Goal: Task Accomplishment & Management: Manage account settings

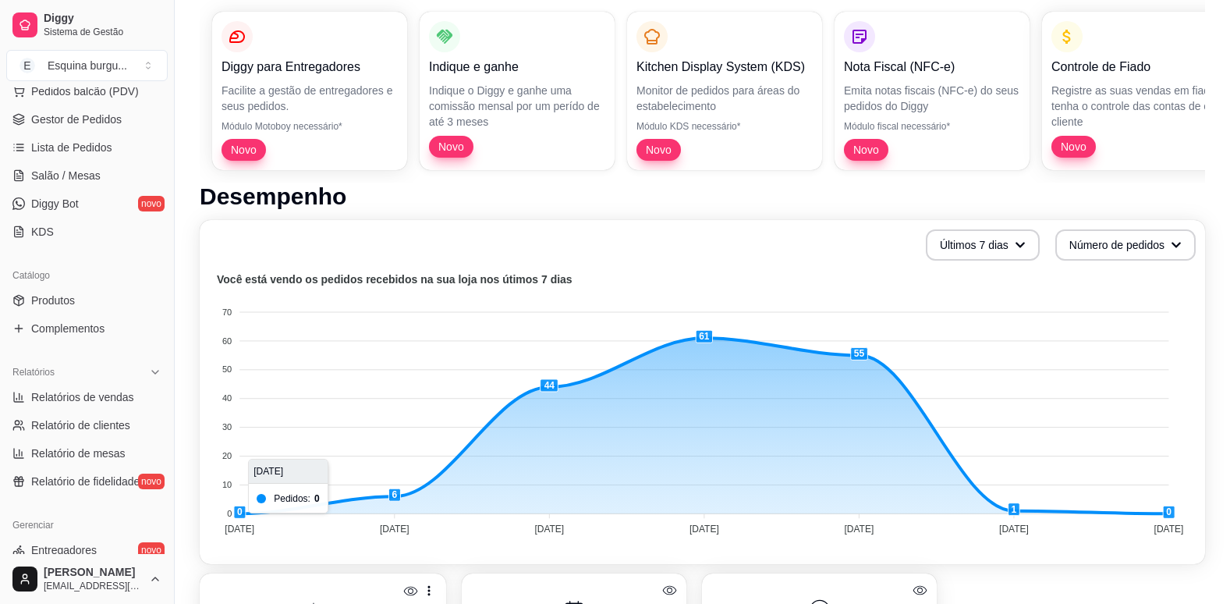
scroll to position [211, 0]
click at [103, 397] on span "Relatórios de vendas" at bounding box center [82, 396] width 103 height 16
select select "ALL"
select select "0"
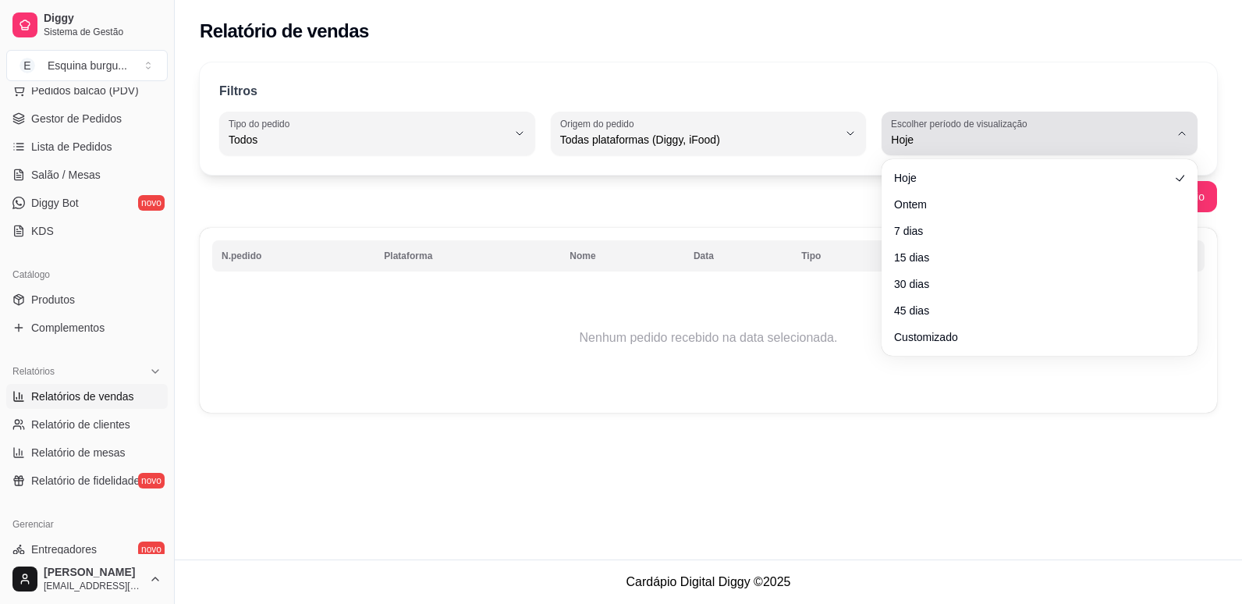
click at [996, 139] on span "Hoje" at bounding box center [1030, 140] width 278 height 16
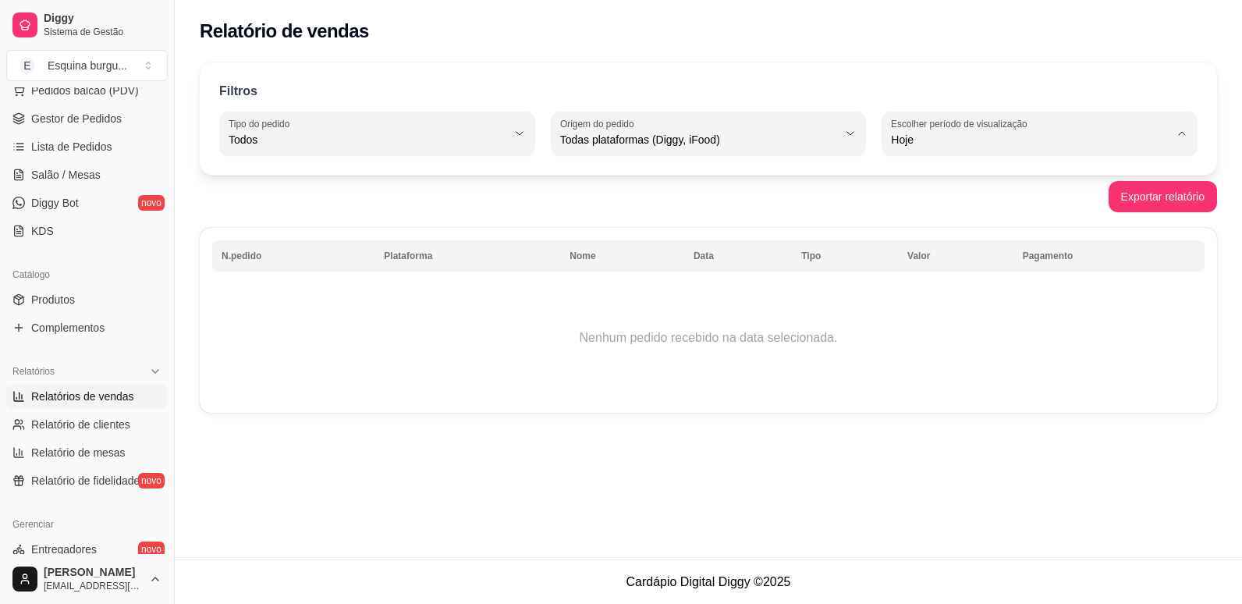
click at [970, 210] on span "Ontem" at bounding box center [1032, 202] width 264 height 15
type input "1"
select select "1"
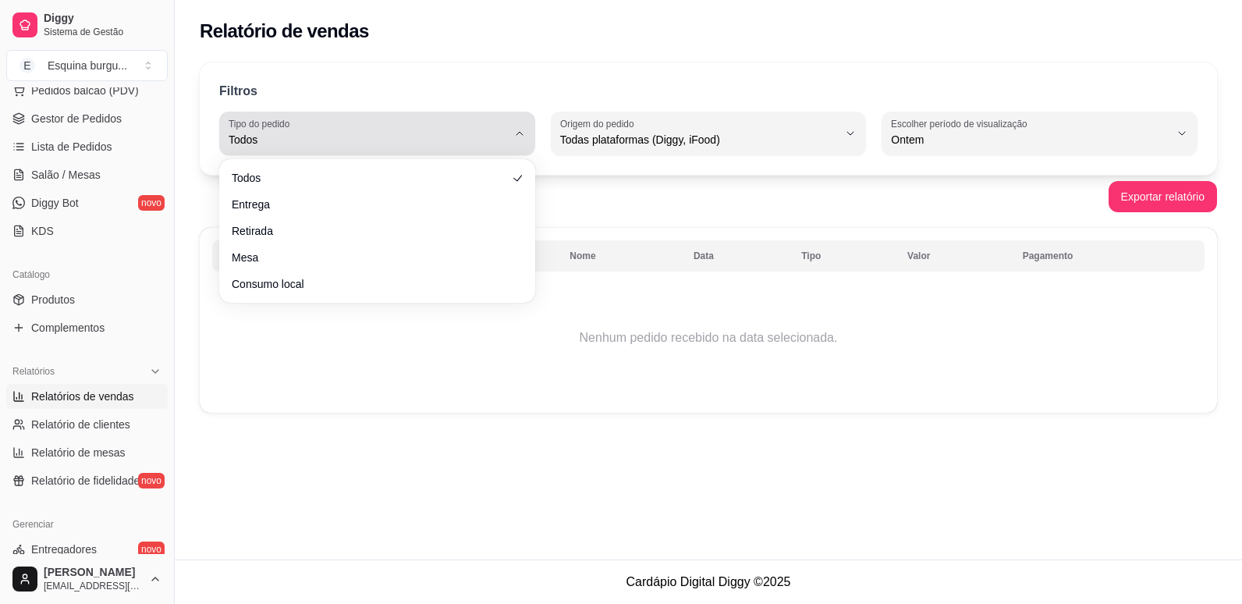
click at [516, 147] on button "Tipo do pedido Todos" at bounding box center [377, 134] width 316 height 44
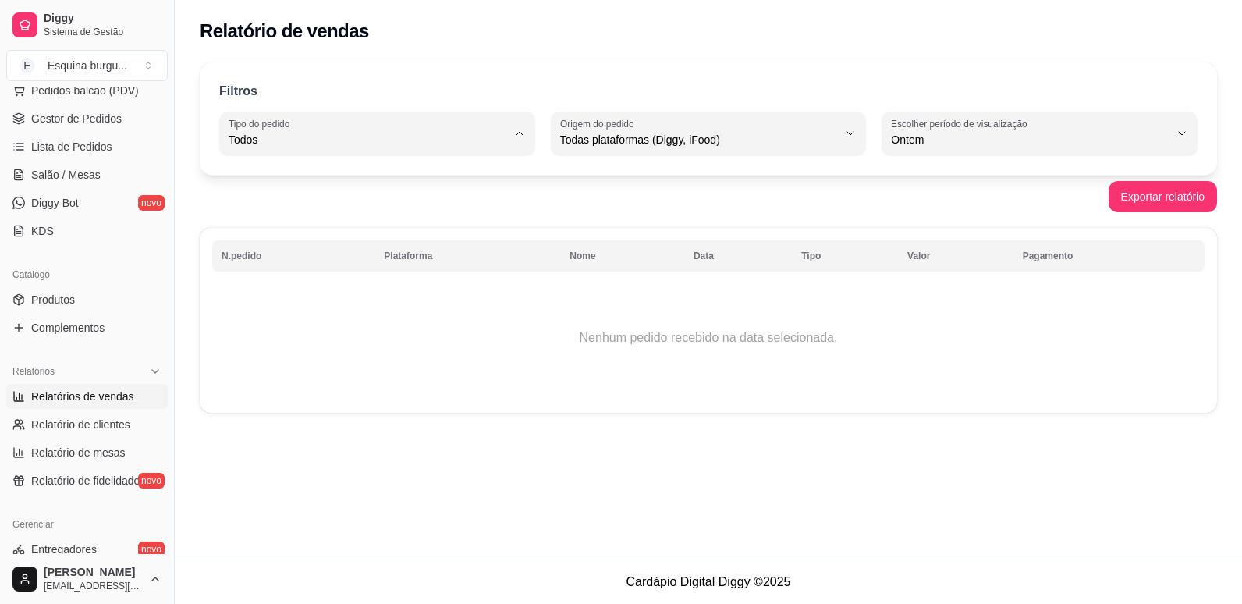
click at [487, 212] on li "Entrega" at bounding box center [377, 202] width 291 height 24
type input "DELIVERY"
select select "DELIVERY"
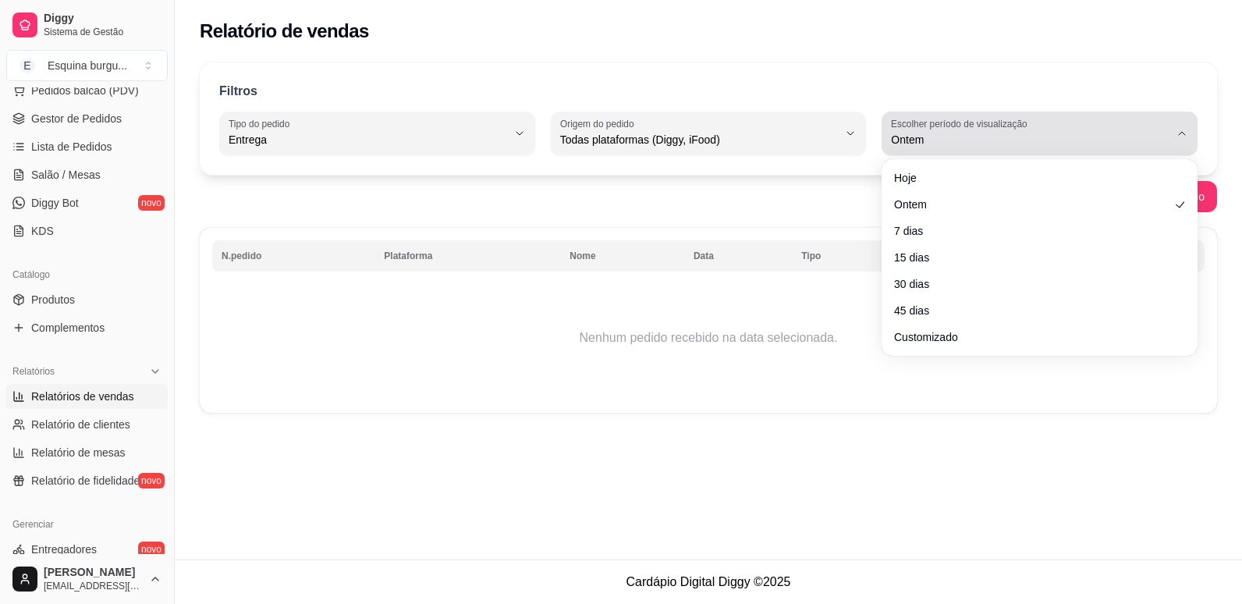
click at [990, 143] on span "Ontem" at bounding box center [1030, 140] width 278 height 16
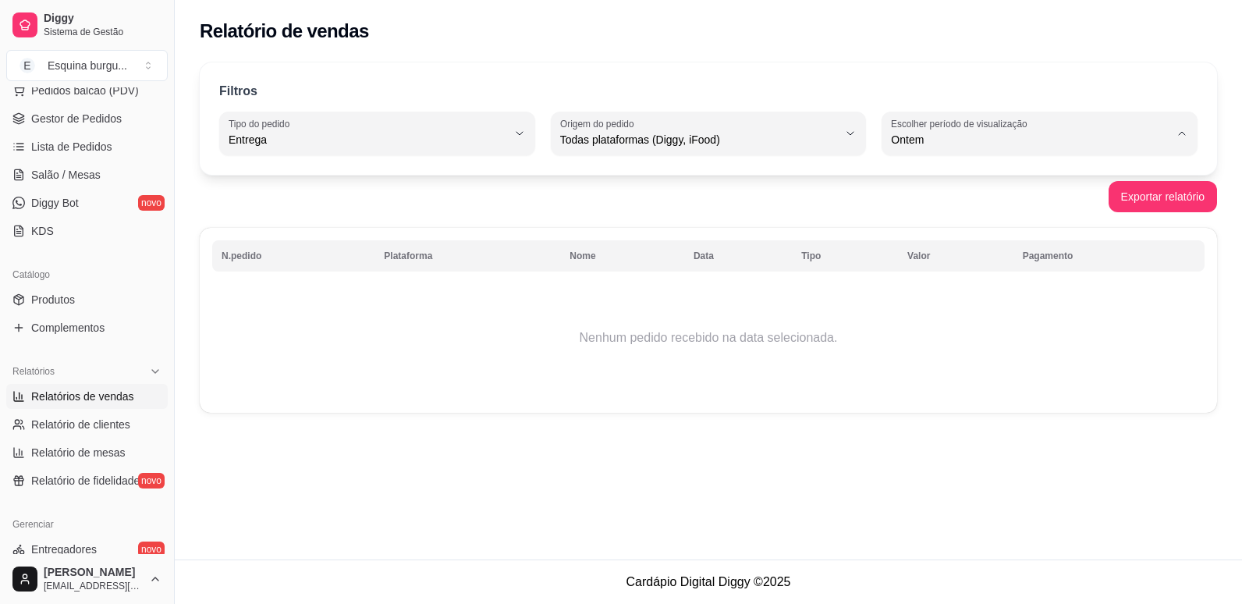
click at [930, 222] on li "7 dias" at bounding box center [1039, 228] width 291 height 24
type input "7"
select select "7"
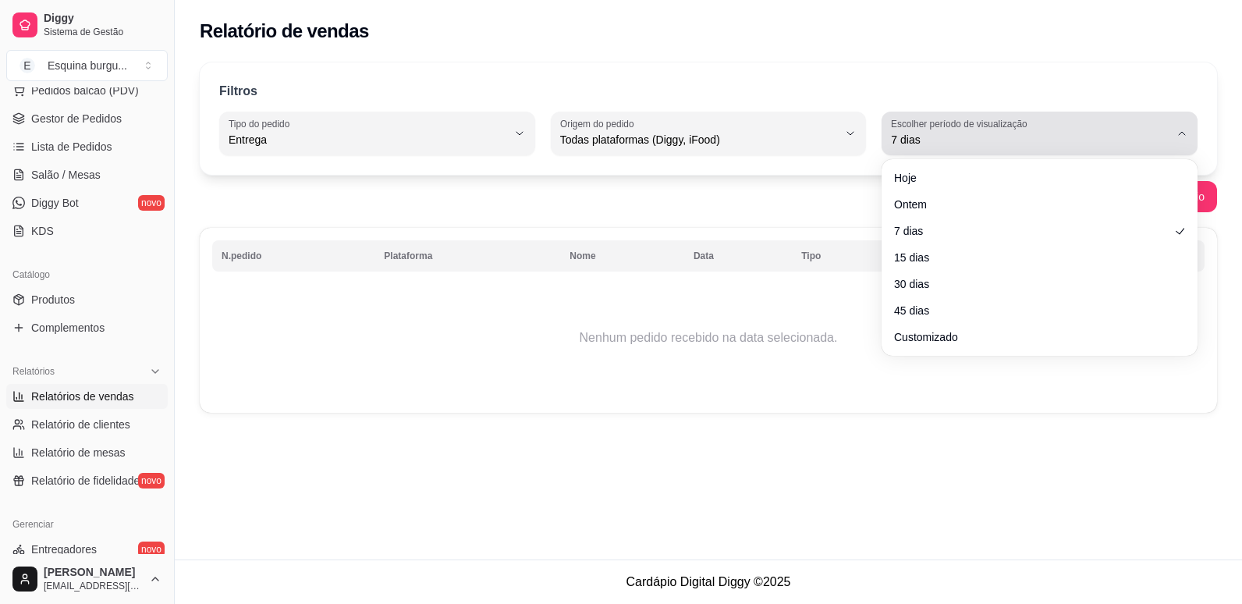
click at [1031, 138] on span "7 dias" at bounding box center [1030, 140] width 278 height 16
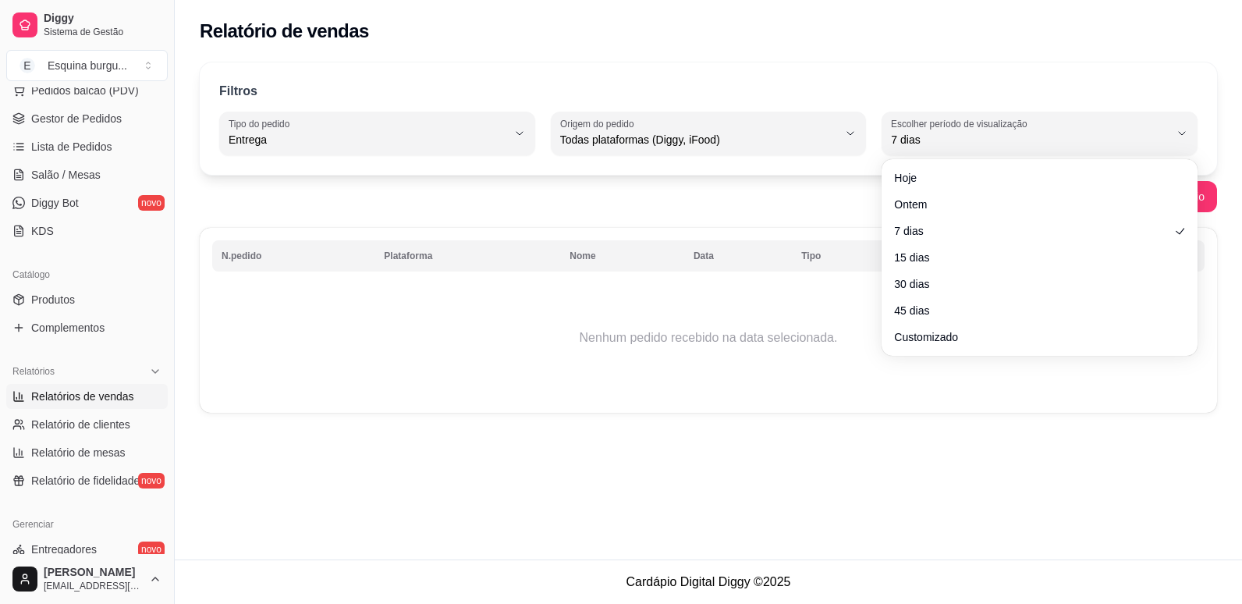
click at [585, 384] on td "Nenhum pedido recebido na data selecionada." at bounding box center [708, 337] width 992 height 125
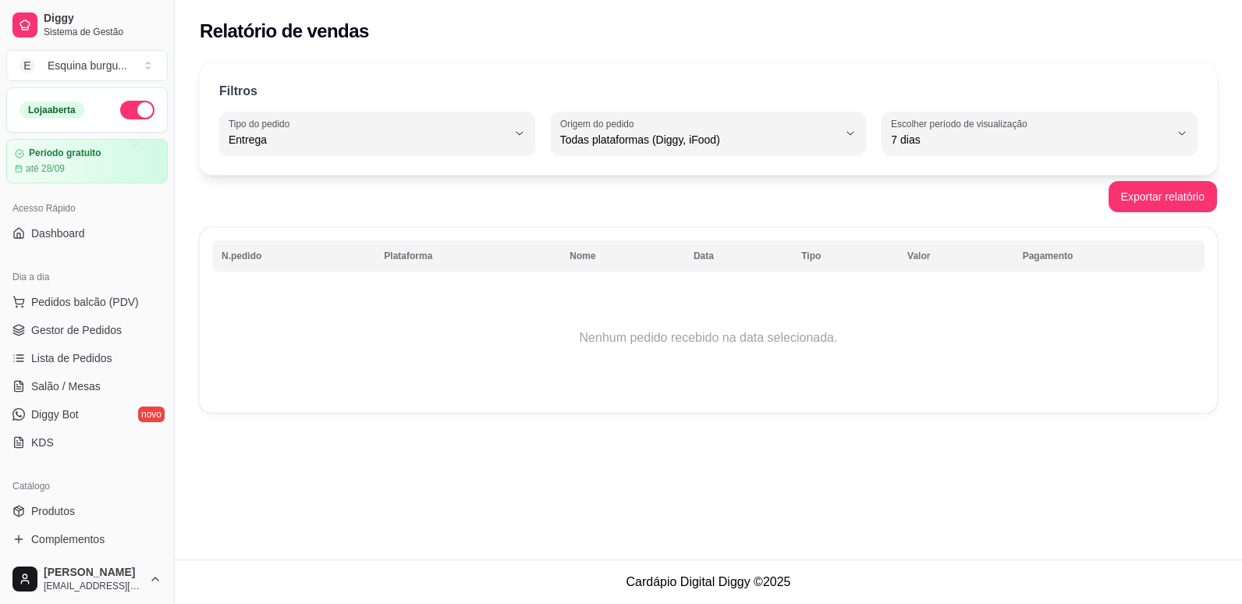
click at [127, 111] on button "button" at bounding box center [137, 110] width 34 height 19
click at [76, 390] on span "Salão / Mesas" at bounding box center [65, 386] width 69 height 16
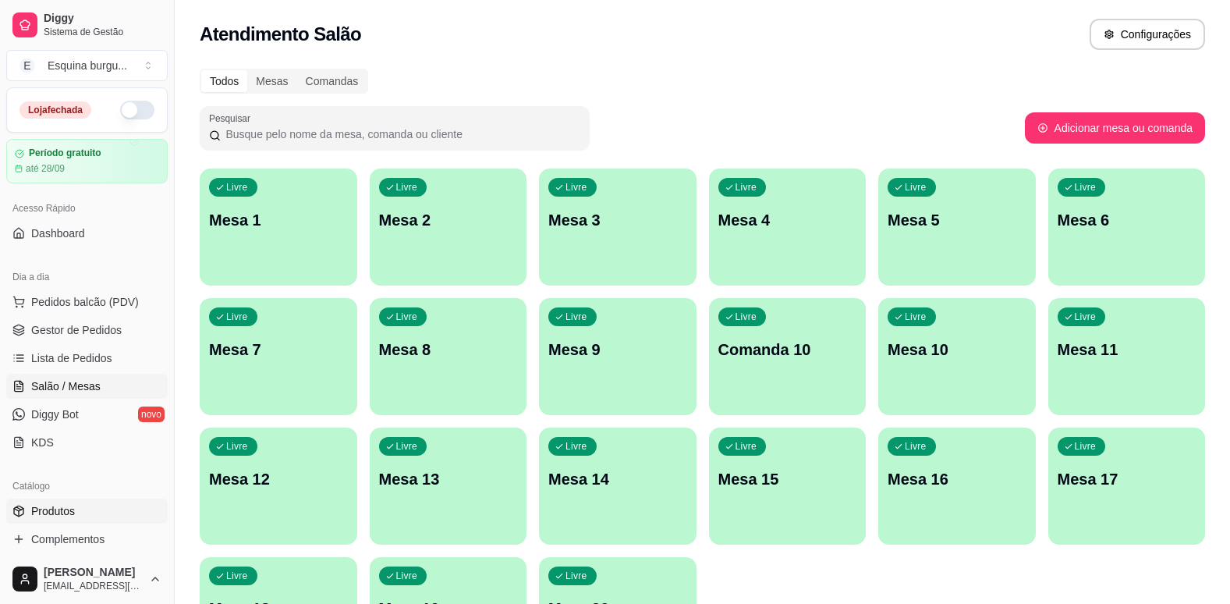
click at [127, 505] on link "Produtos" at bounding box center [86, 510] width 161 height 25
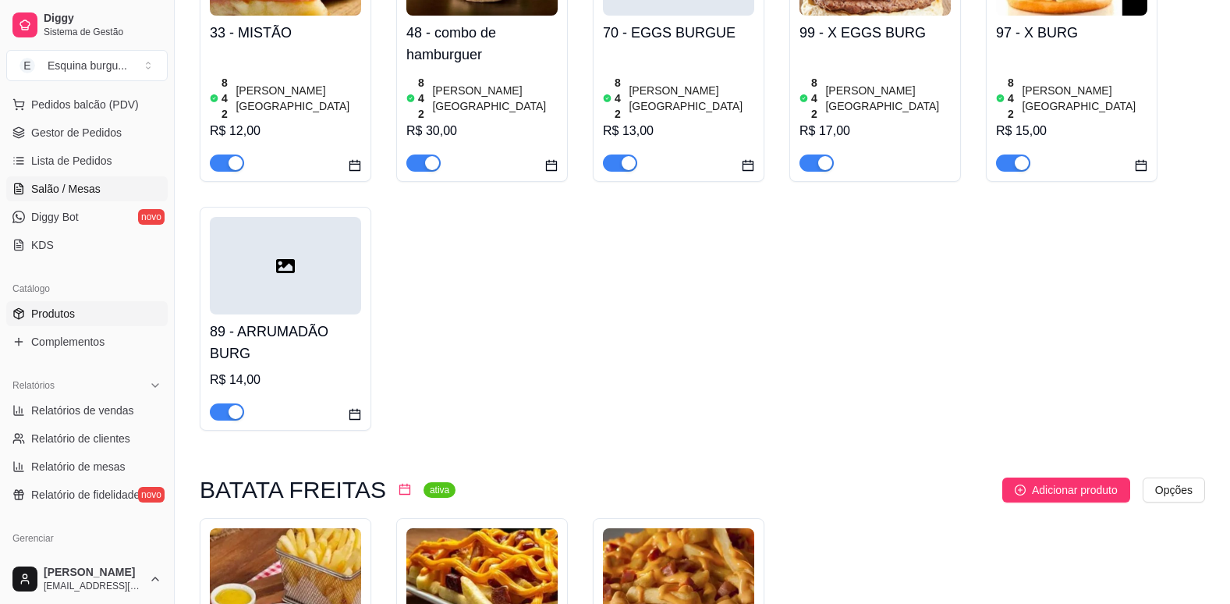
scroll to position [192, 0]
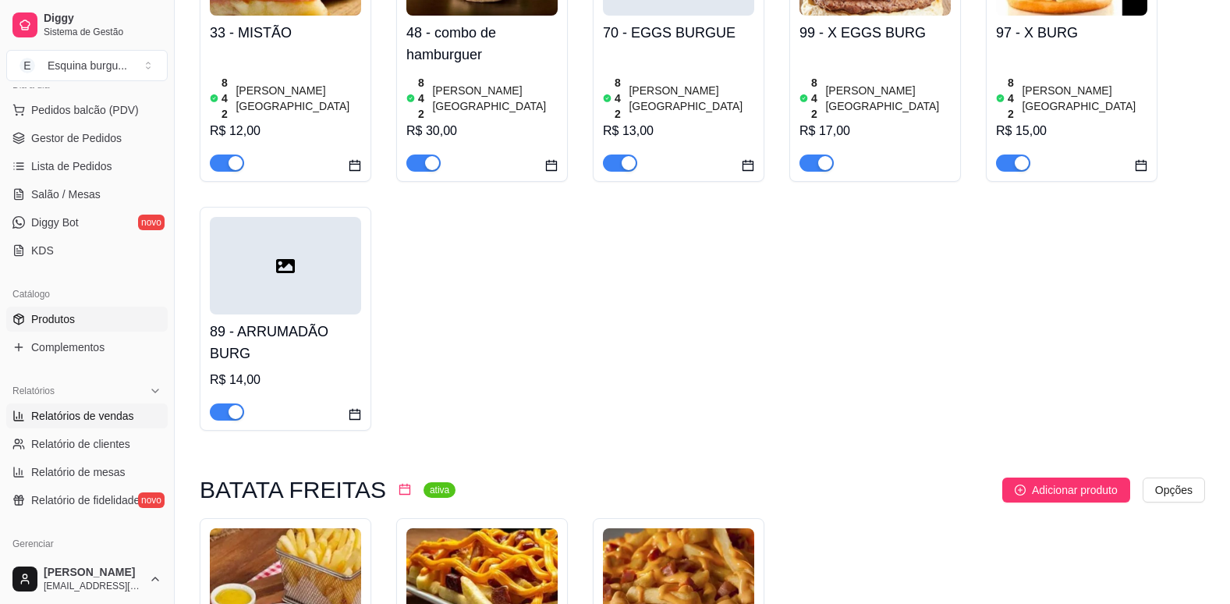
click at [65, 420] on span "Relatórios de vendas" at bounding box center [82, 416] width 103 height 16
select select "ALL"
select select "0"
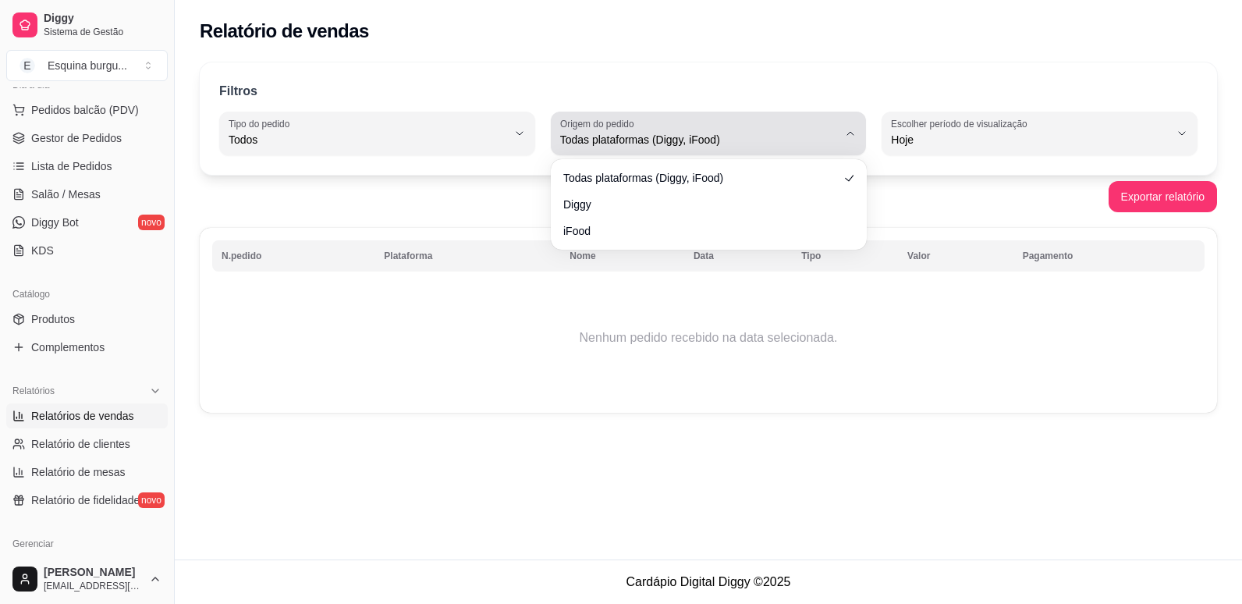
click at [779, 146] on span "Todas plataformas (Diggy, iFood)" at bounding box center [699, 140] width 278 height 16
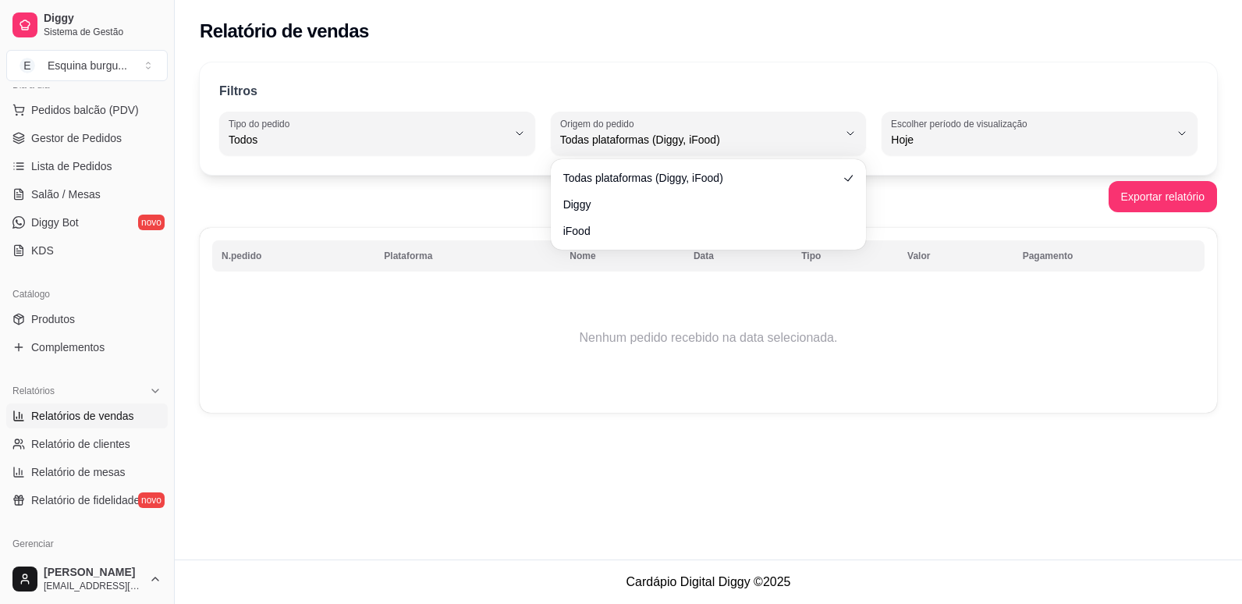
click at [906, 317] on td "Nenhum pedido recebido na data selecionada." at bounding box center [708, 337] width 992 height 125
click at [1157, 204] on button "Exportar relatório" at bounding box center [1162, 197] width 105 height 30
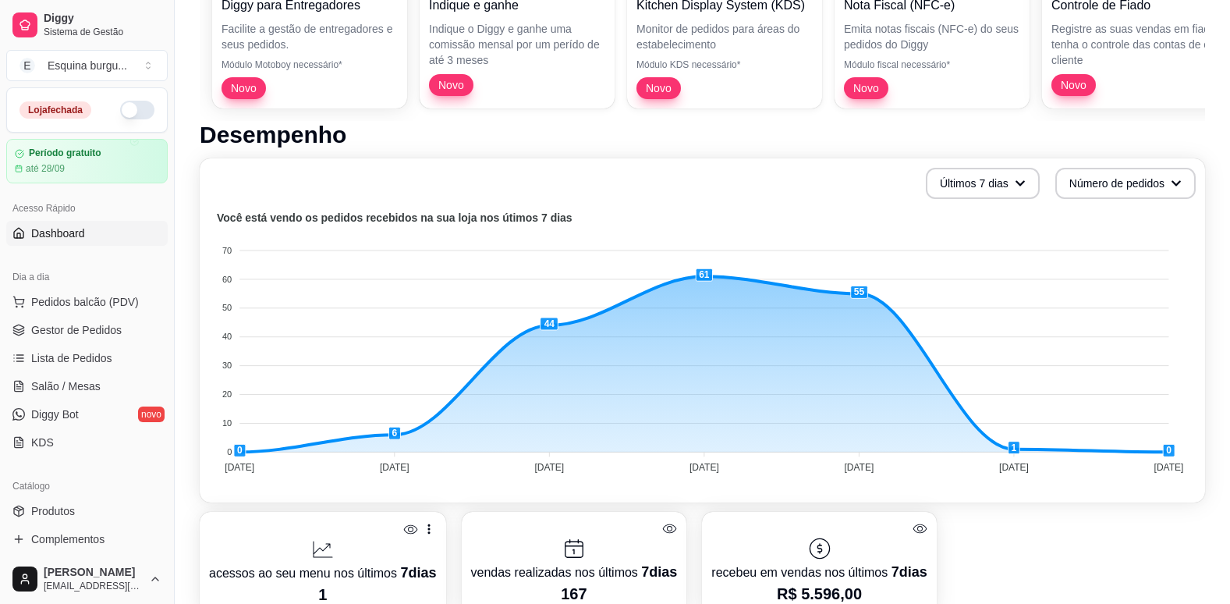
scroll to position [227, 0]
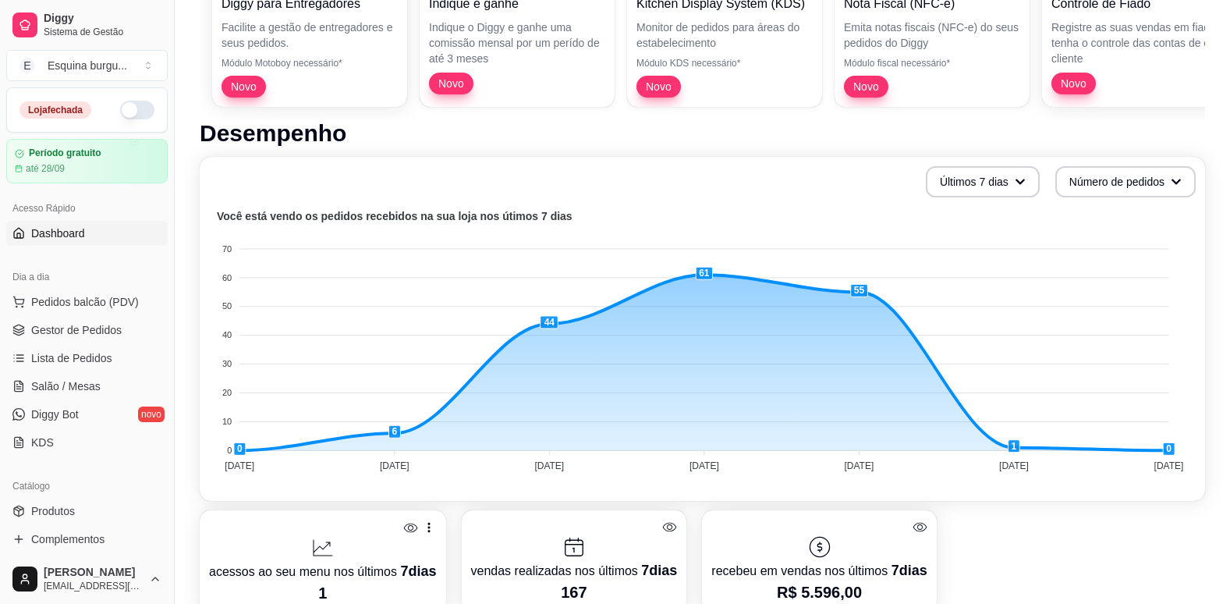
click at [1199, 287] on div "Últimos 7 dias Número de pedidos Você está vendo os pedidos recebidos na sua lo…" at bounding box center [702, 329] width 1005 height 344
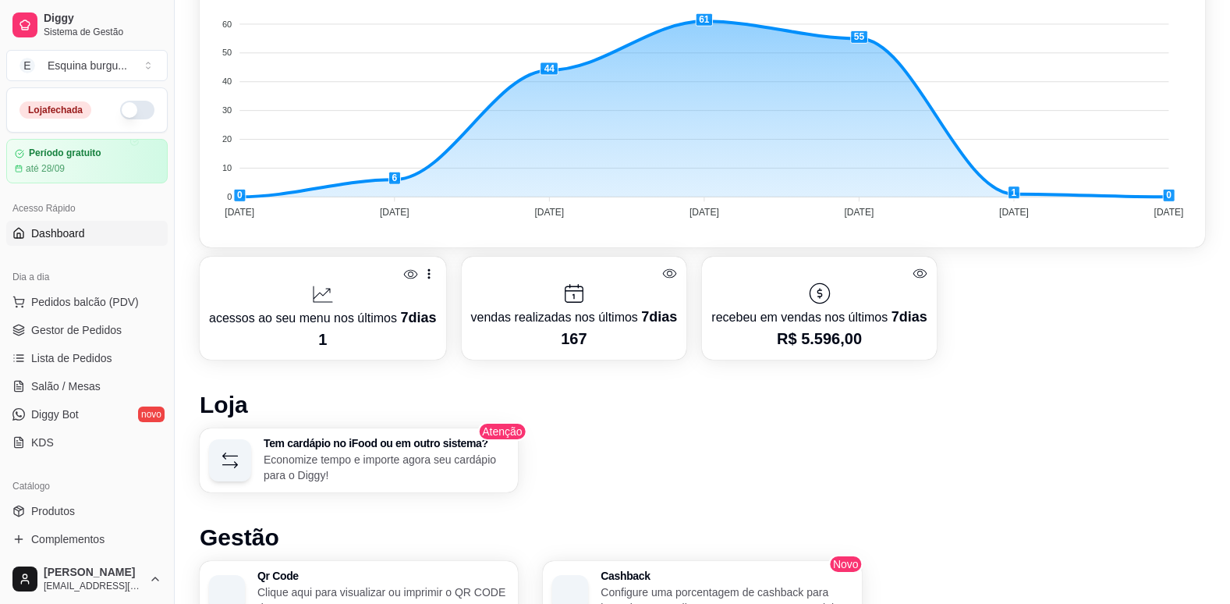
scroll to position [483, 0]
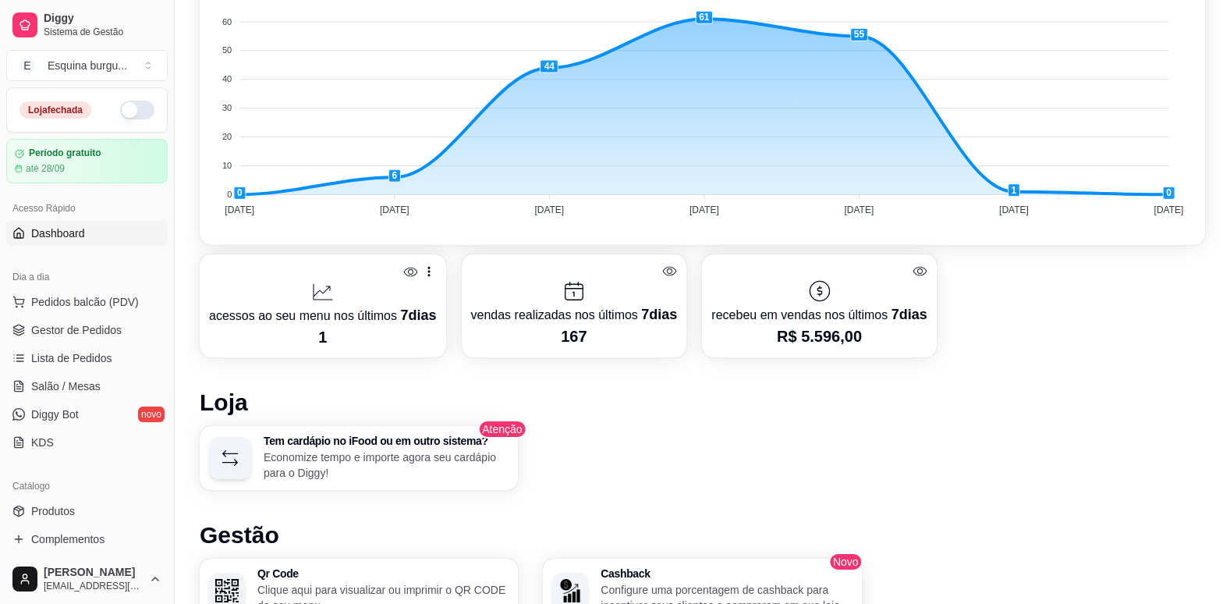
click at [592, 325] on p "167" at bounding box center [574, 336] width 207 height 22
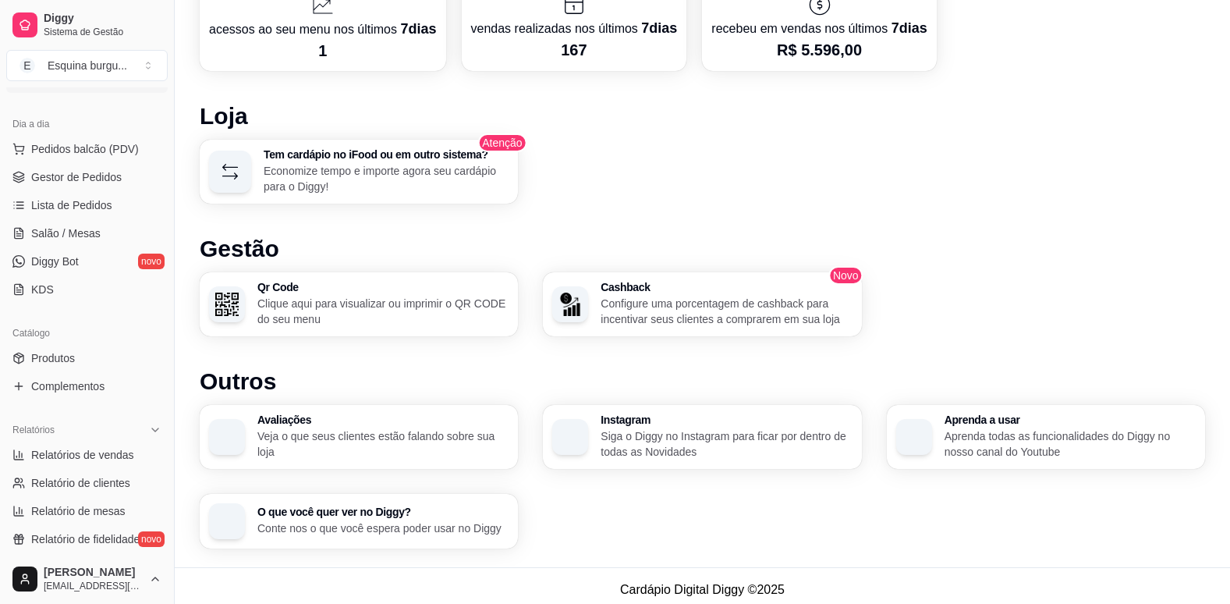
scroll to position [770, 0]
click at [429, 282] on h3 "Qr Code" at bounding box center [382, 287] width 244 height 11
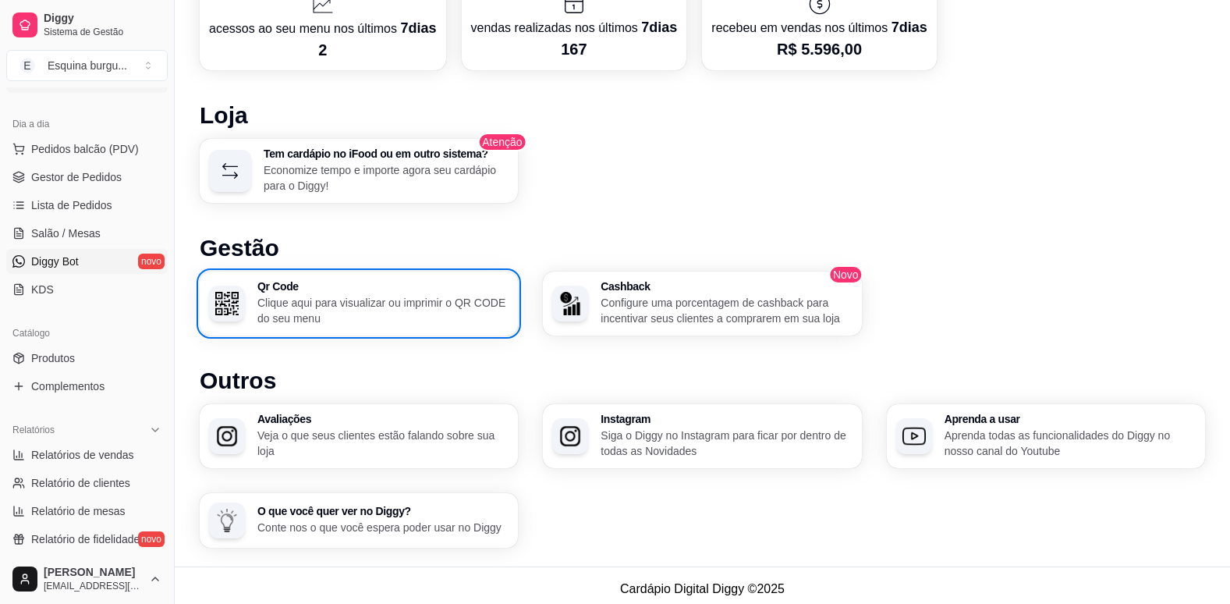
scroll to position [0, 0]
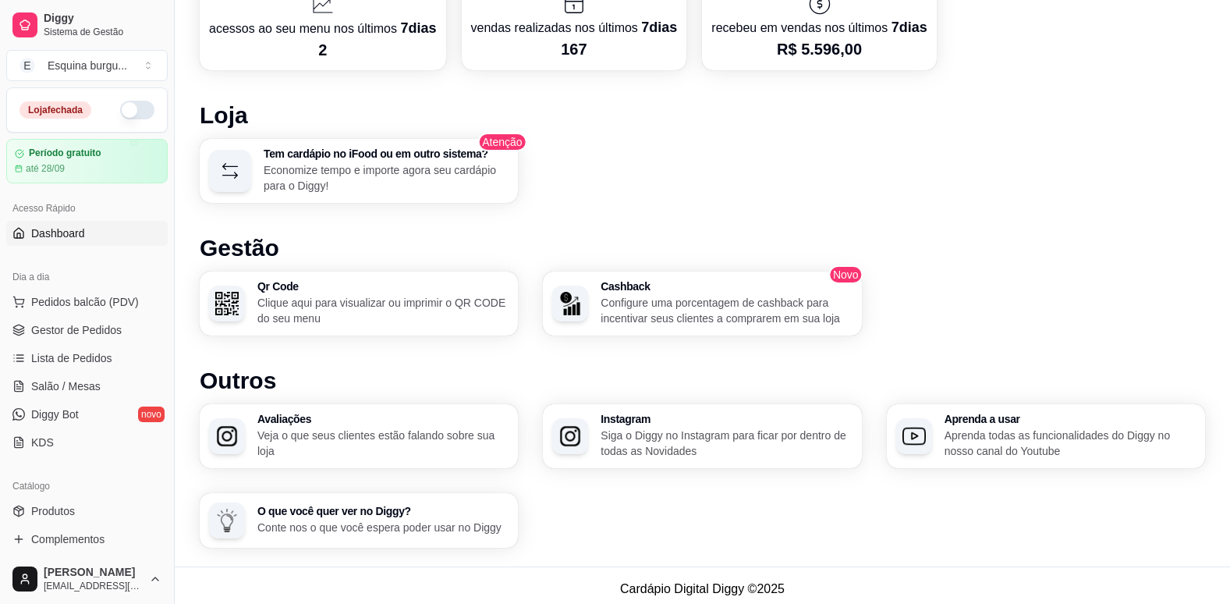
click at [132, 119] on button "button" at bounding box center [137, 110] width 34 height 19
click at [83, 228] on span "Dashboard" at bounding box center [58, 233] width 54 height 16
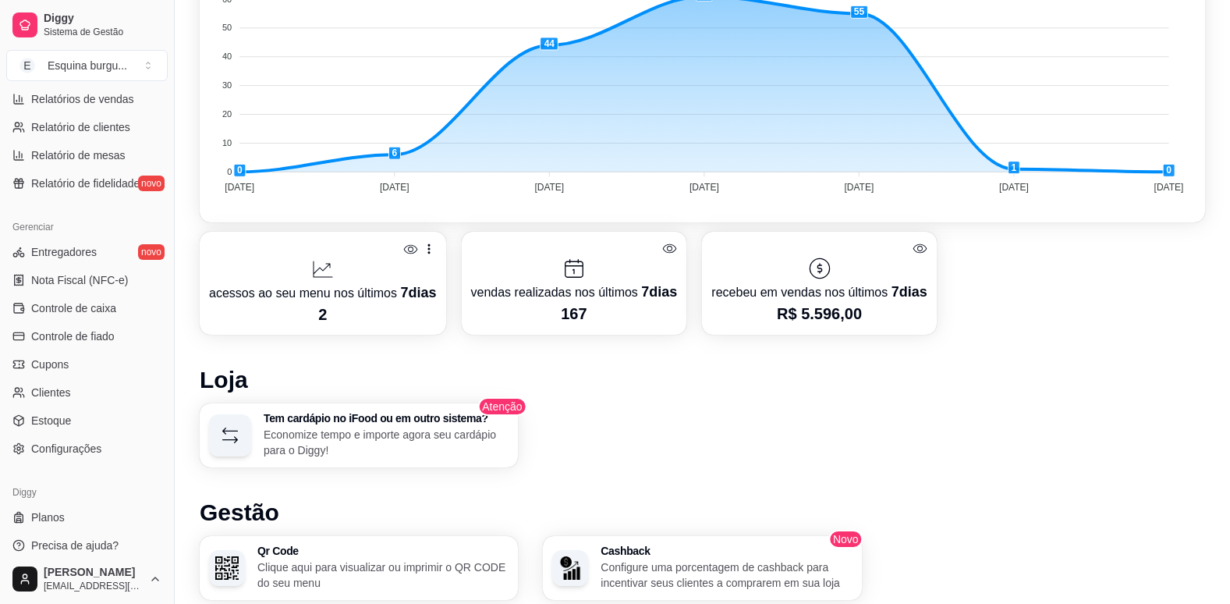
scroll to position [496, 0]
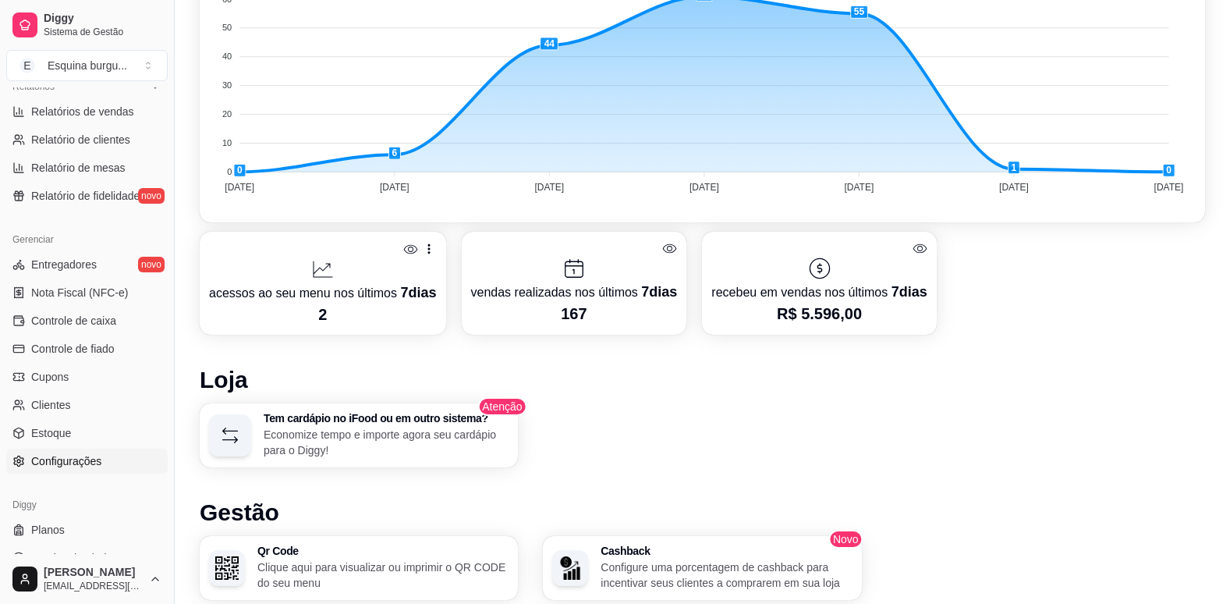
click at [73, 459] on span "Configurações" at bounding box center [66, 461] width 70 height 16
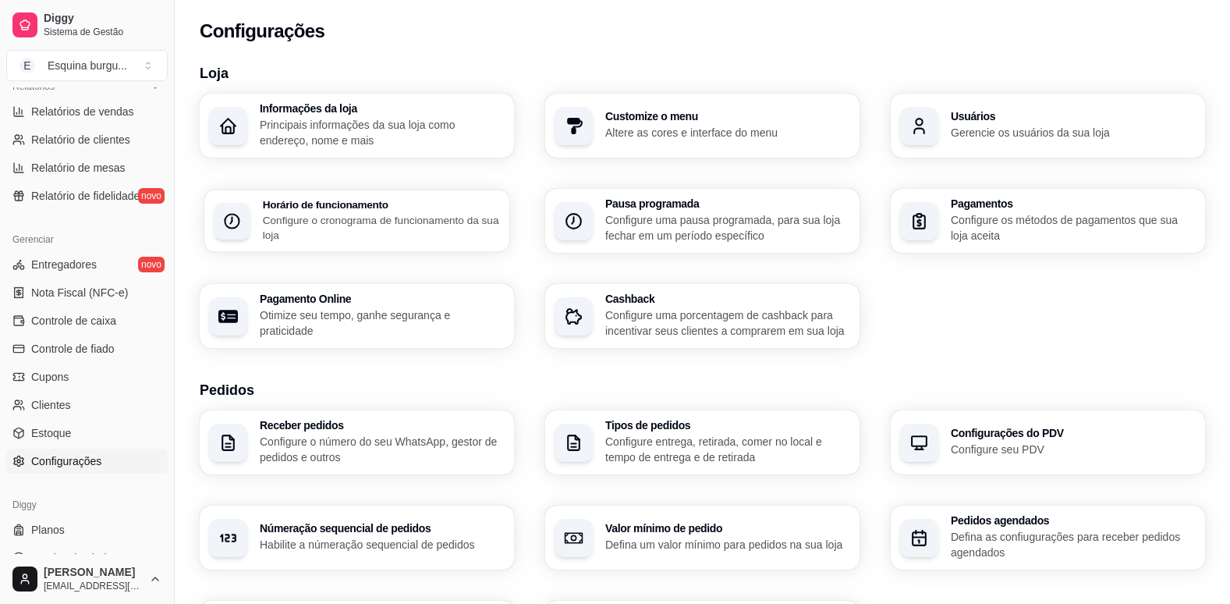
click at [396, 229] on p "Configure o cronograma de funcionamento da sua loja" at bounding box center [382, 227] width 238 height 30
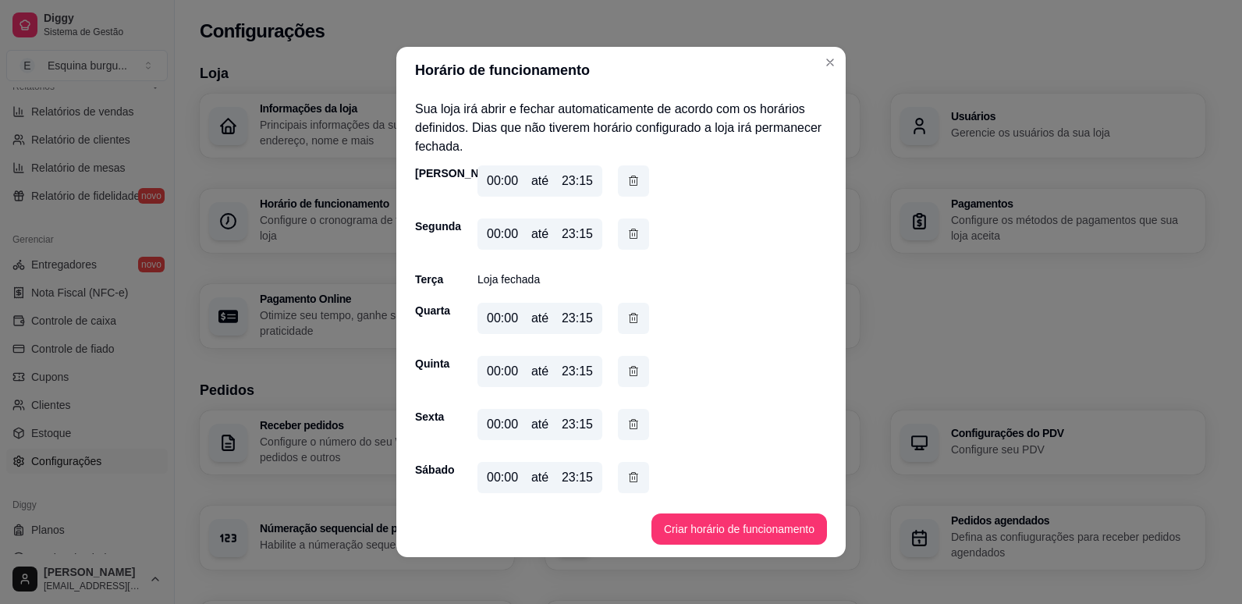
click at [509, 170] on div "00:00 até 23:15" at bounding box center [539, 180] width 125 height 31
click at [738, 526] on button "Criar horário de funcionamento" at bounding box center [739, 529] width 170 height 30
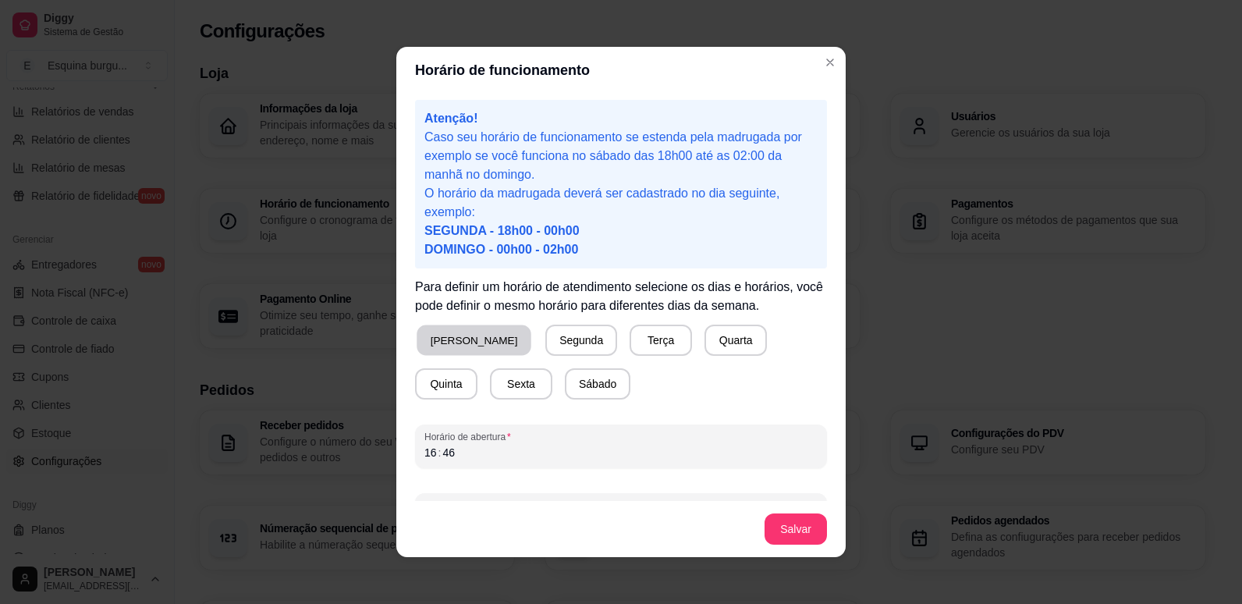
click at [461, 338] on button "Domingo" at bounding box center [473, 340] width 115 height 30
click at [544, 330] on button "Segunda" at bounding box center [578, 340] width 69 height 30
click at [699, 336] on button "Quarta" at bounding box center [729, 340] width 61 height 30
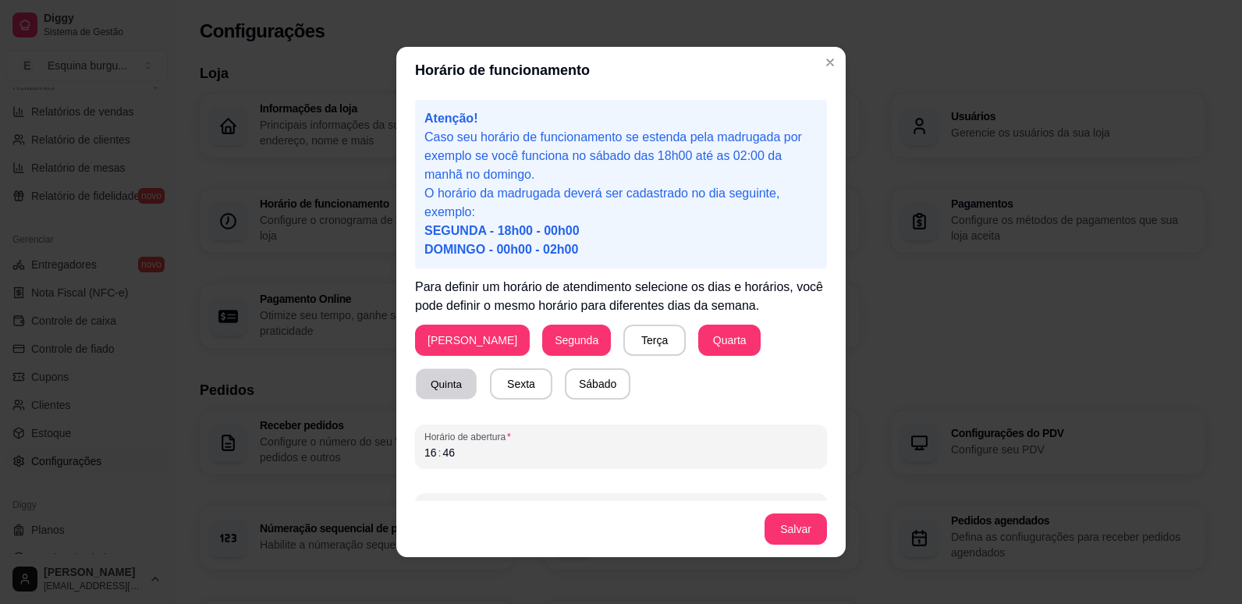
click at [476, 369] on button "Quinta" at bounding box center [446, 384] width 61 height 30
click at [491, 387] on button "Sexta" at bounding box center [521, 384] width 61 height 30
click at [565, 398] on button "Sábado" at bounding box center [597, 384] width 64 height 30
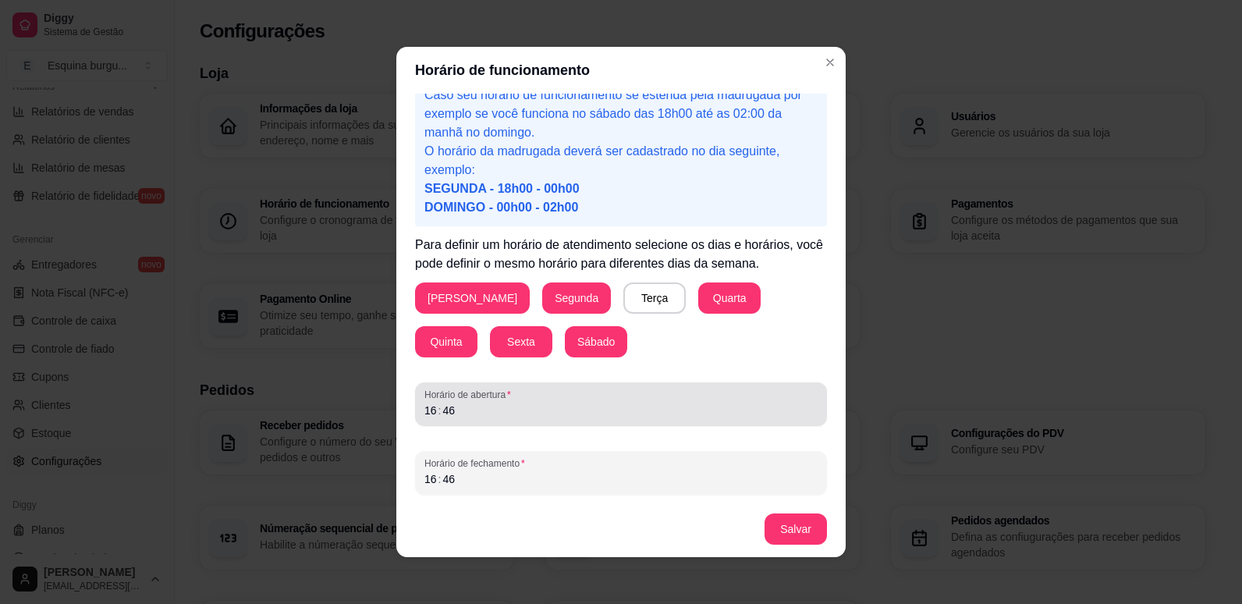
scroll to position [3, 0]
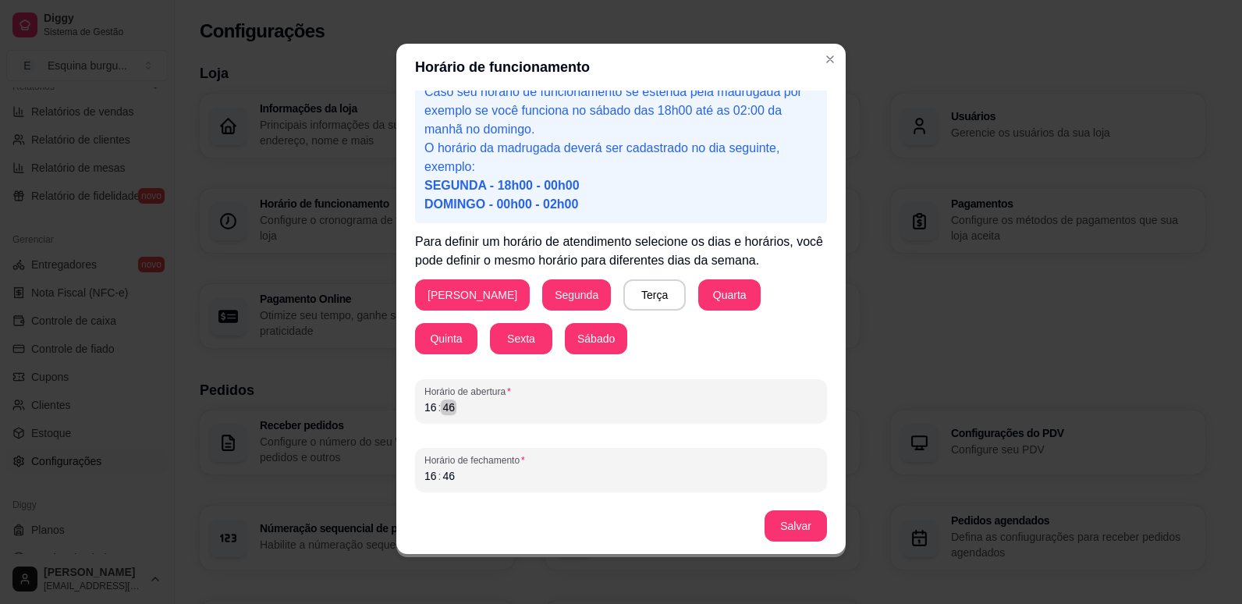
click at [505, 416] on div "Horário de abertura 16 : 46" at bounding box center [621, 401] width 412 height 44
click at [470, 484] on div "16 : 46" at bounding box center [620, 475] width 393 height 19
click at [779, 512] on button "Salvar" at bounding box center [795, 526] width 61 height 30
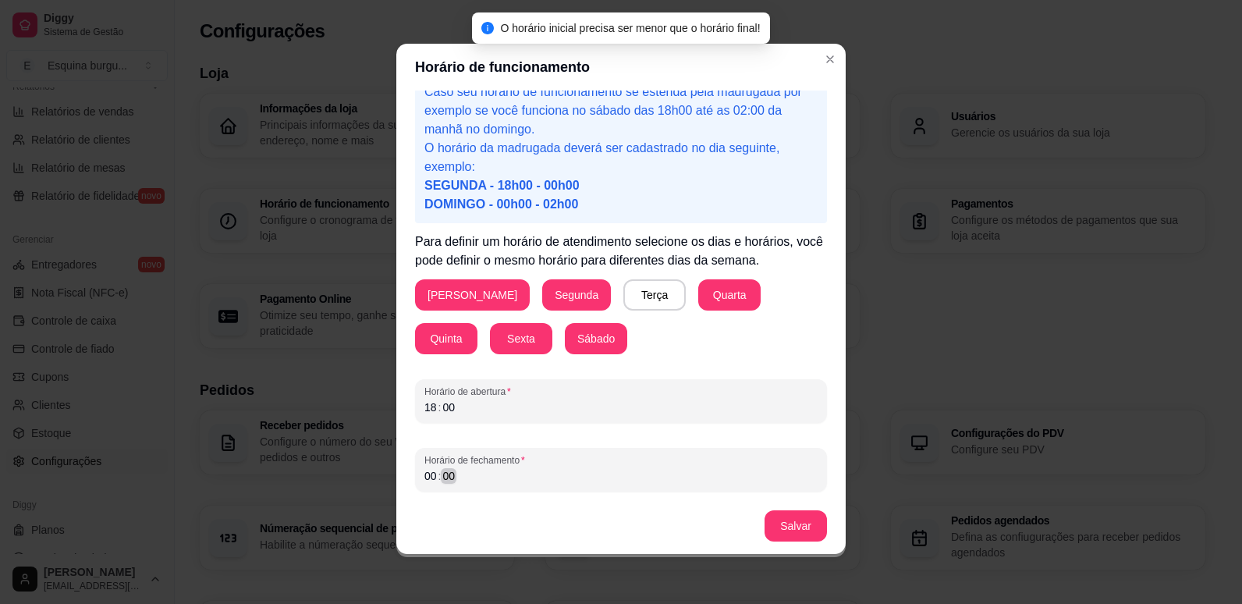
click at [556, 481] on div "00 : 00" at bounding box center [620, 475] width 393 height 19
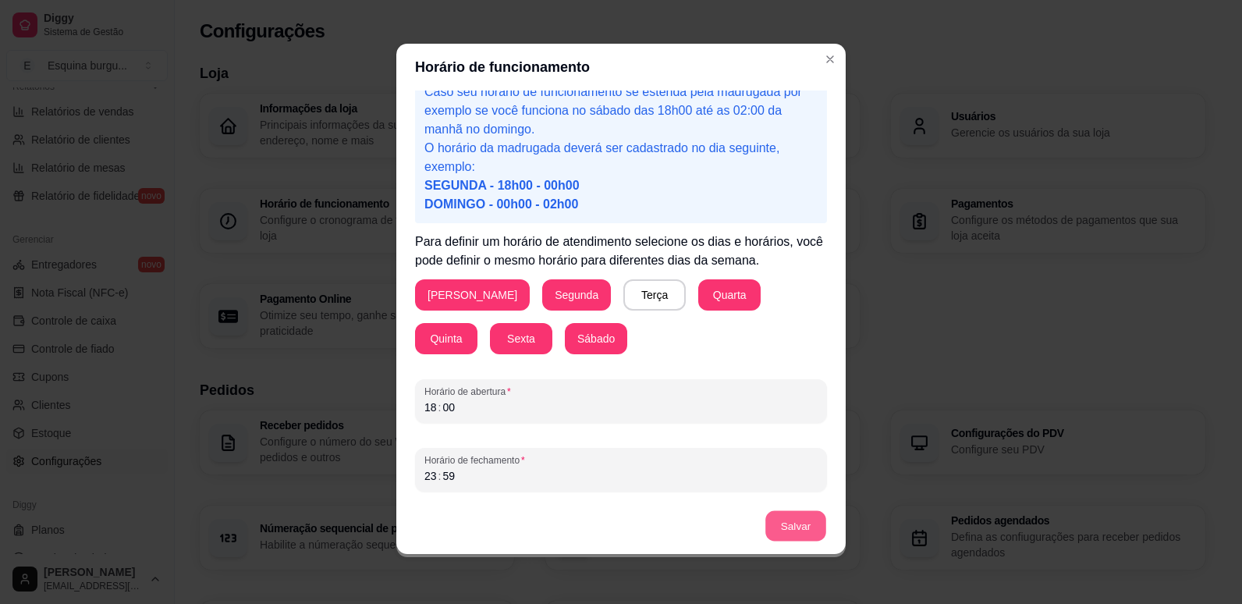
click at [785, 526] on button "Salvar" at bounding box center [795, 526] width 61 height 30
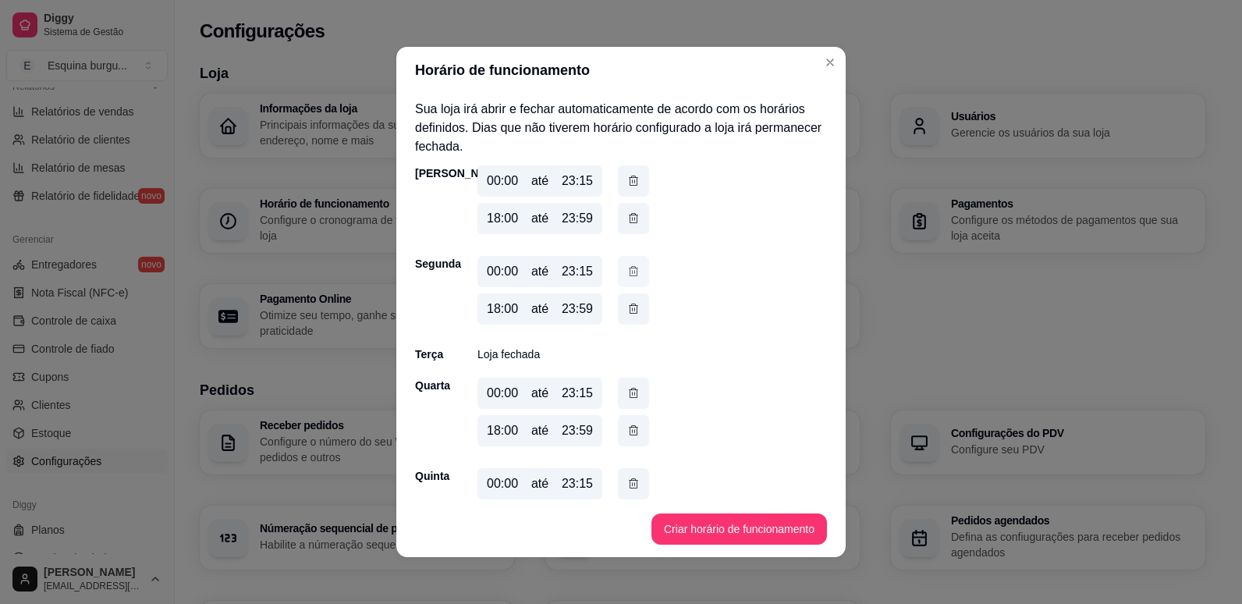
click at [630, 272] on icon "button" at bounding box center [633, 271] width 12 height 17
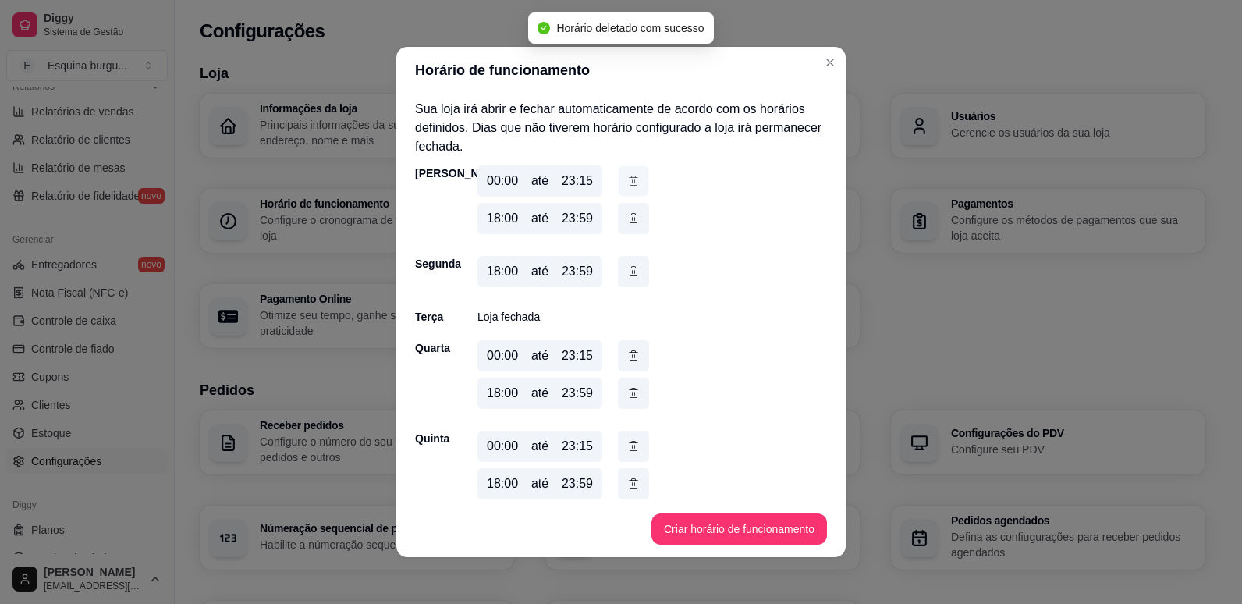
click at [627, 175] on icon "button" at bounding box center [633, 180] width 12 height 16
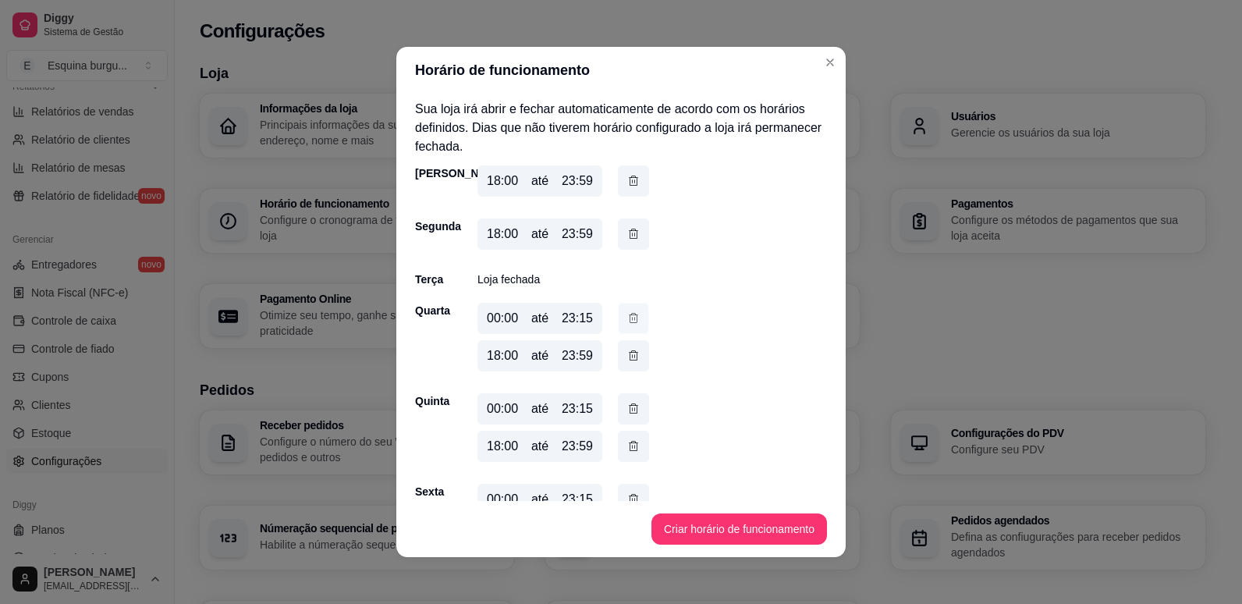
click at [627, 318] on icon "button" at bounding box center [633, 318] width 12 height 16
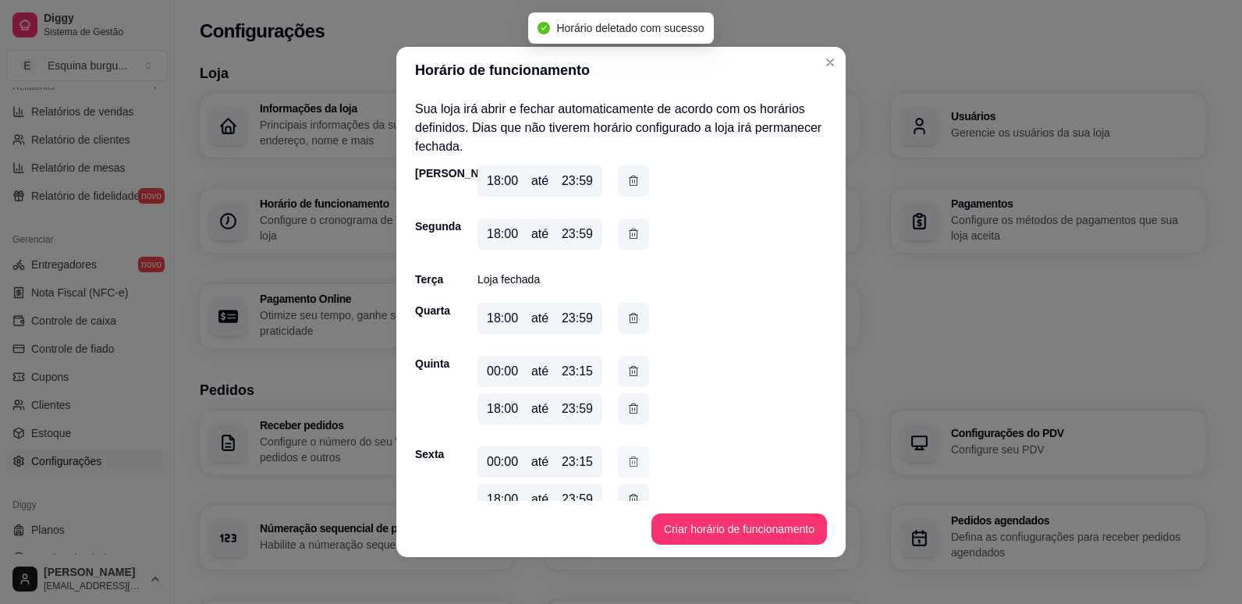
scroll to position [117, 0]
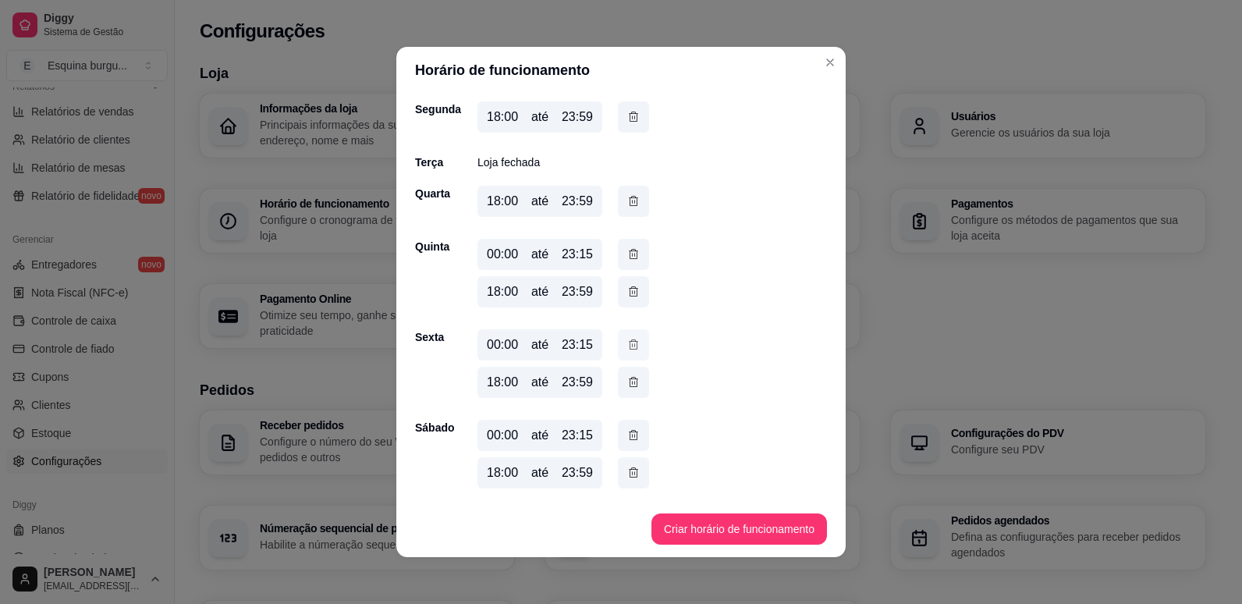
click at [631, 342] on div "Domingo 18:00 até 23:59 Segunda 18:00 até 23:59 Terça Loja fechada Quarta 18:00…" at bounding box center [621, 271] width 412 height 446
click at [631, 342] on icon "button" at bounding box center [633, 344] width 12 height 16
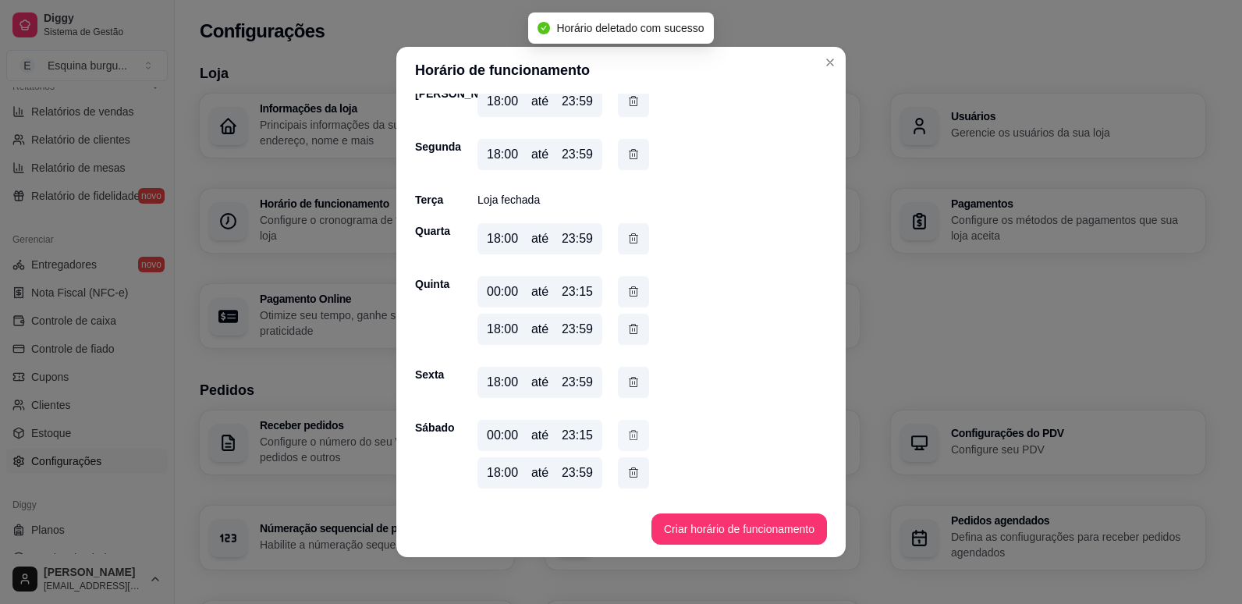
scroll to position [80, 0]
click at [628, 431] on icon "button" at bounding box center [633, 435] width 12 height 16
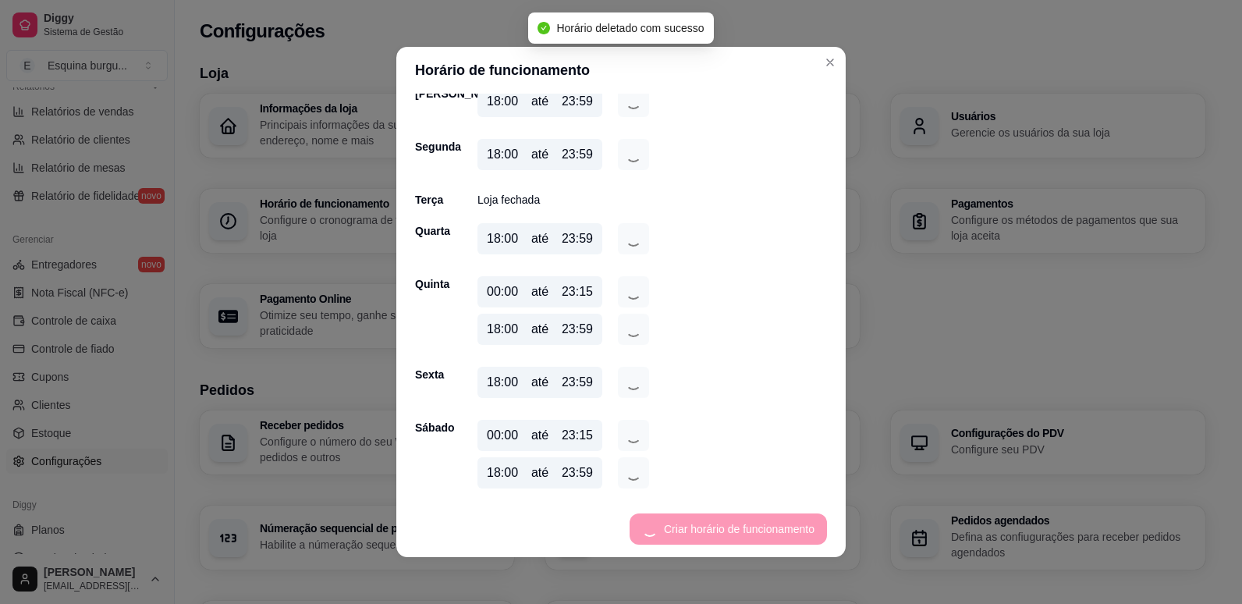
scroll to position [42, 0]
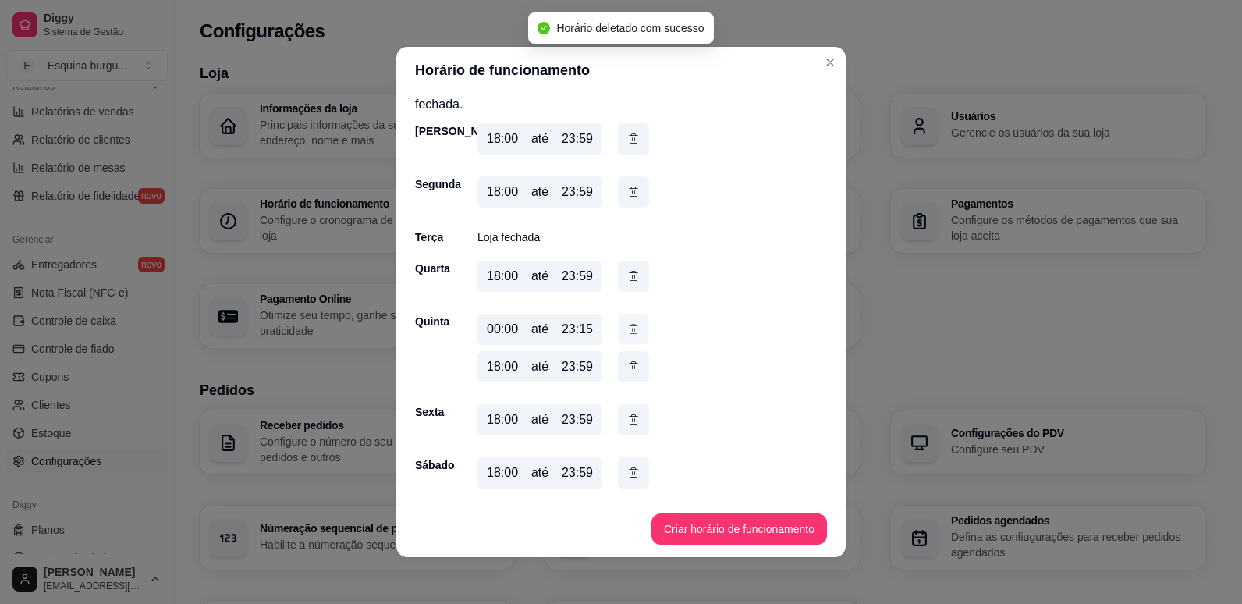
click at [630, 331] on icon "button" at bounding box center [633, 329] width 12 height 16
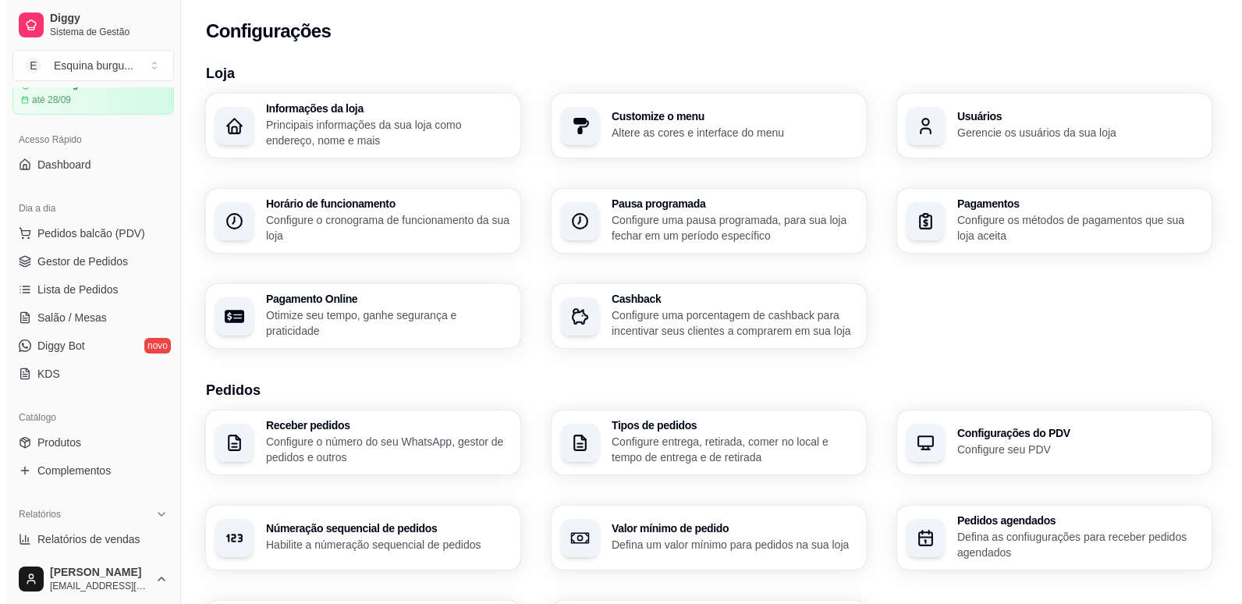
scroll to position [0, 0]
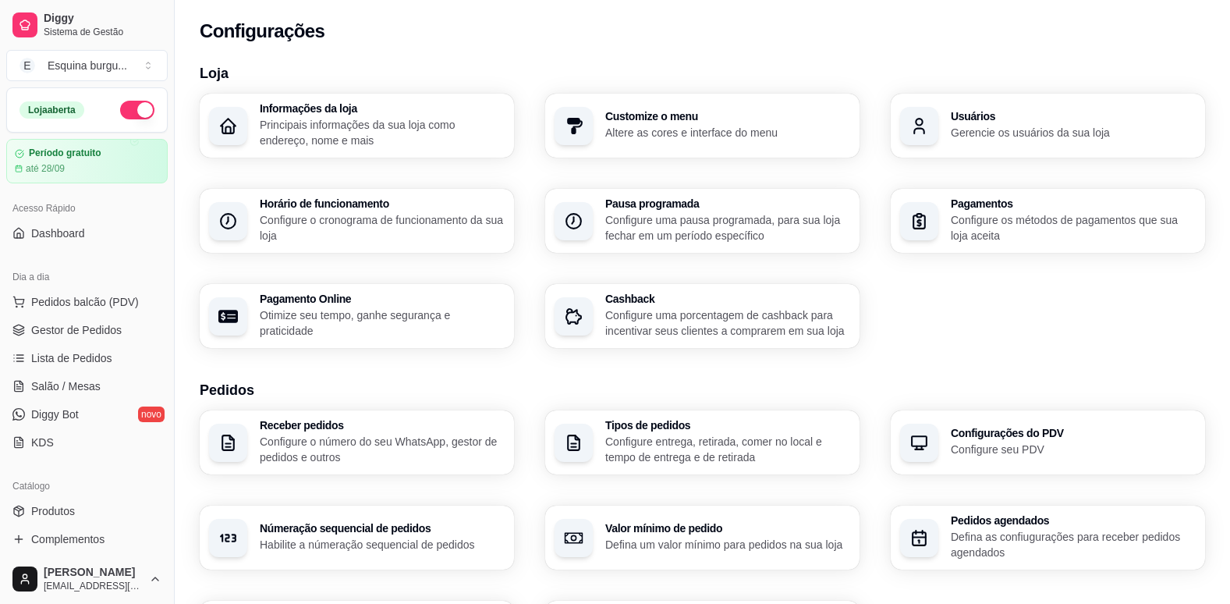
click at [120, 117] on button "button" at bounding box center [137, 110] width 34 height 19
click at [120, 103] on button "button" at bounding box center [137, 110] width 34 height 19
click at [388, 108] on h3 "Informações da loja" at bounding box center [382, 109] width 238 height 11
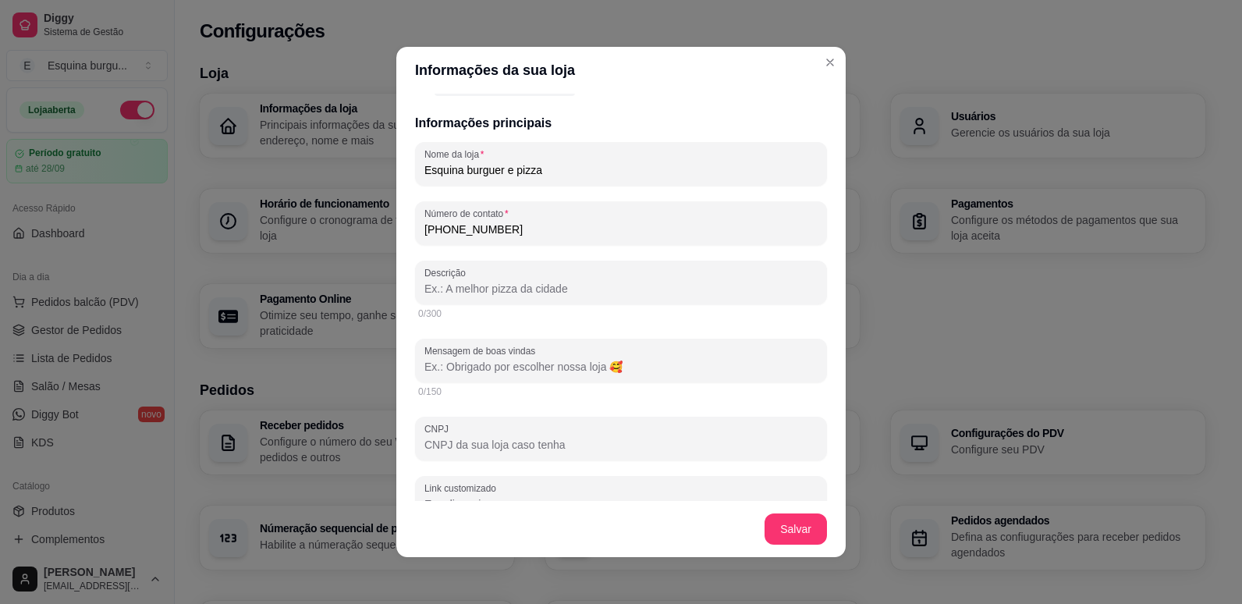
scroll to position [226, 0]
click at [573, 285] on input "Descrição" at bounding box center [620, 286] width 393 height 16
type input "u"
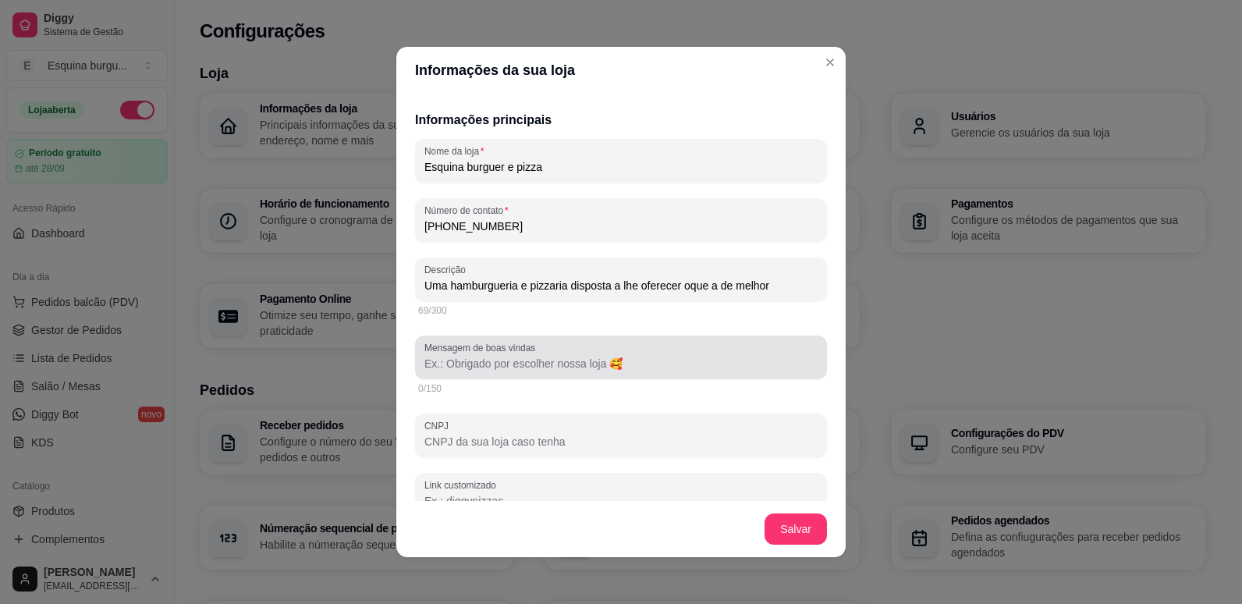
type input "Uma hamburgueria e pizzaria disposta a lhe oferecer oque a de melhor"
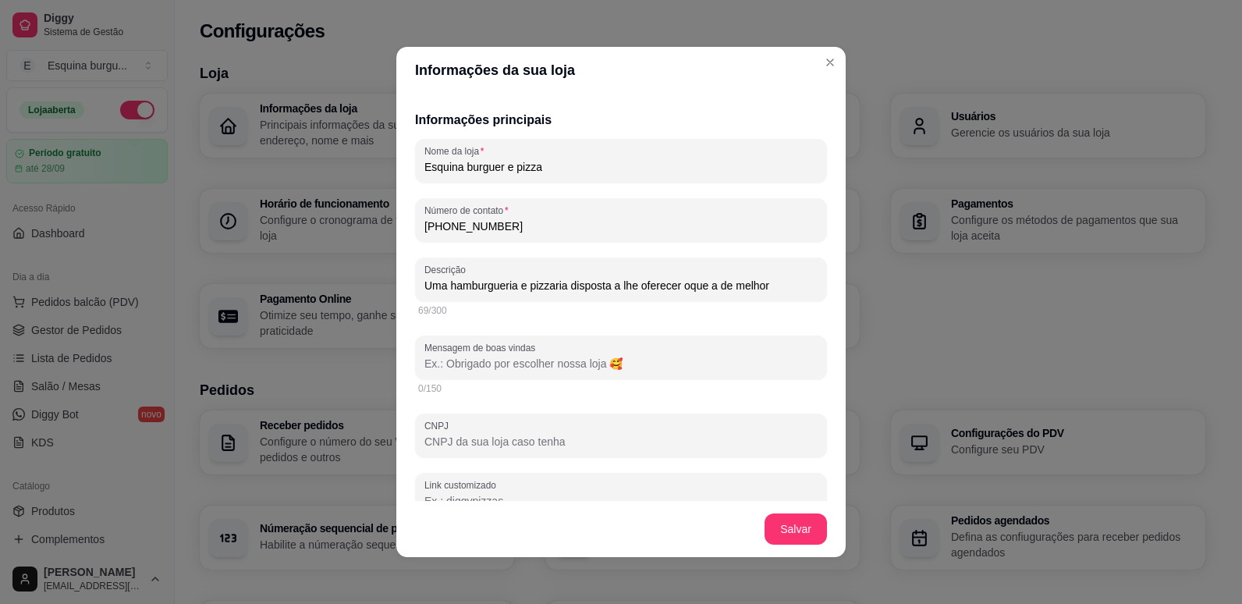
click at [541, 362] on input "Mensagem de boas vindas" at bounding box center [620, 364] width 393 height 16
type input "o"
click at [629, 364] on input "seja muito bem vindo a nossa hamburguereria" at bounding box center [620, 364] width 393 height 16
click at [682, 359] on input "seja muito bem vindo a nossa hamburgueria" at bounding box center [620, 364] width 393 height 16
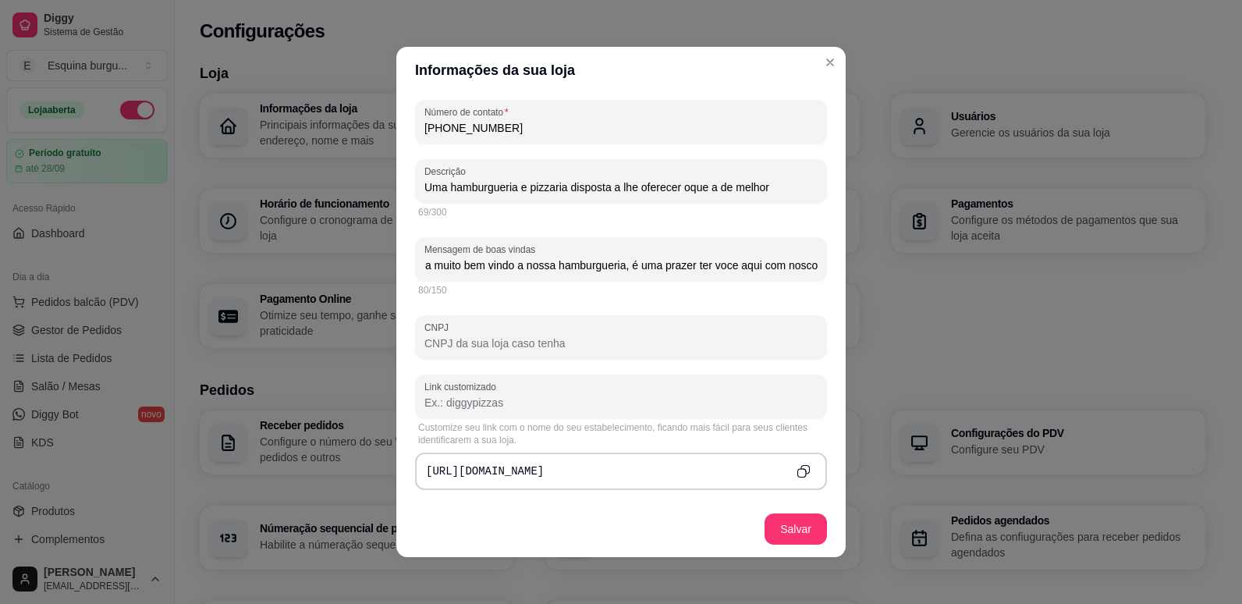
scroll to position [0, 25]
click at [781, 272] on input "seja muito bem vindo a nossa hamburgueria, é uma prazer ter voce aqui com nosco" at bounding box center [620, 265] width 393 height 16
click at [798, 268] on input "seja muito bem vindo a nossa hamburgueria, é uma prazer ter voce aqui com nosco" at bounding box center [620, 265] width 393 height 16
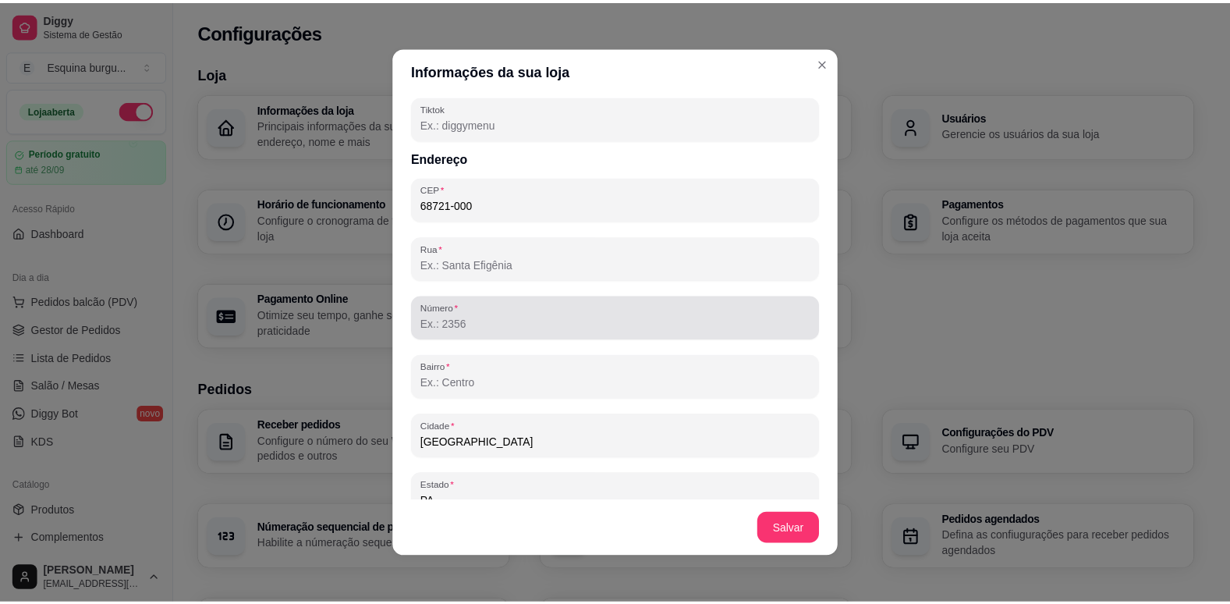
scroll to position [897, 0]
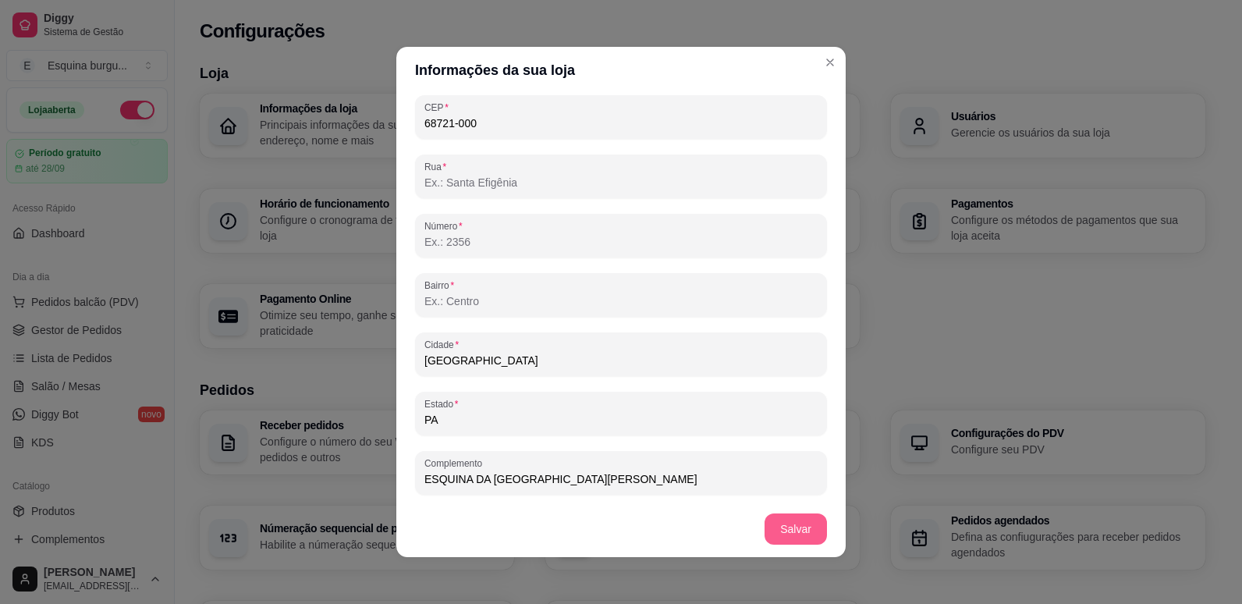
type input "seja muito bem vindo a nossa hamburgueria, é uma prazer ter você aqui"
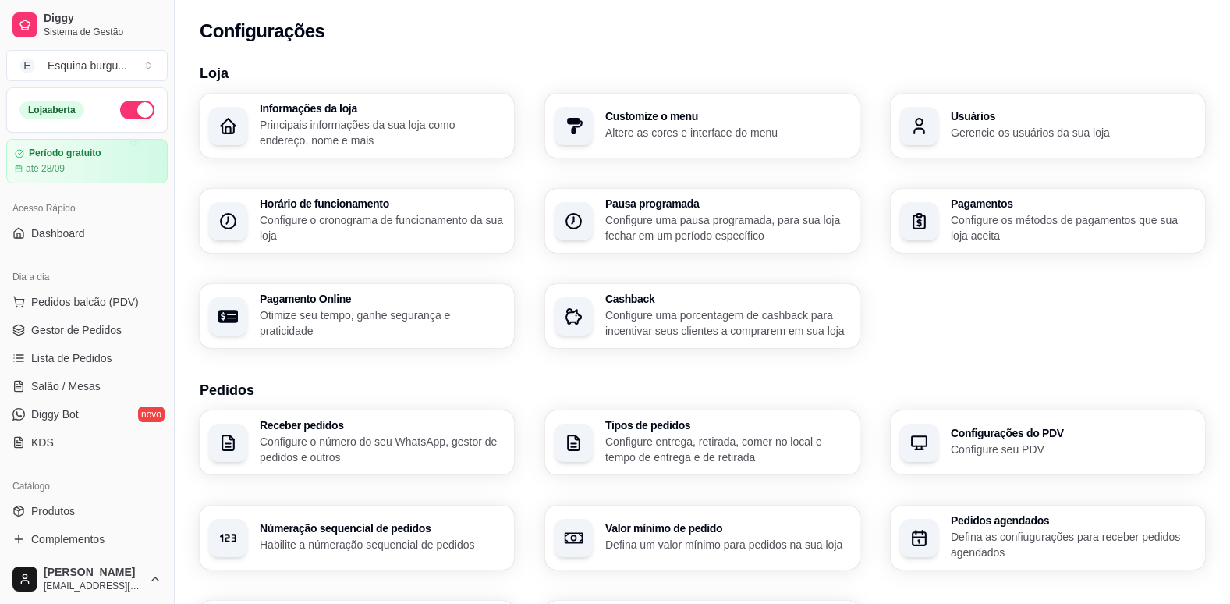
click at [707, 447] on p "Configure entrega, retirada, comer no local e tempo de entrega e de retirada" at bounding box center [727, 449] width 245 height 31
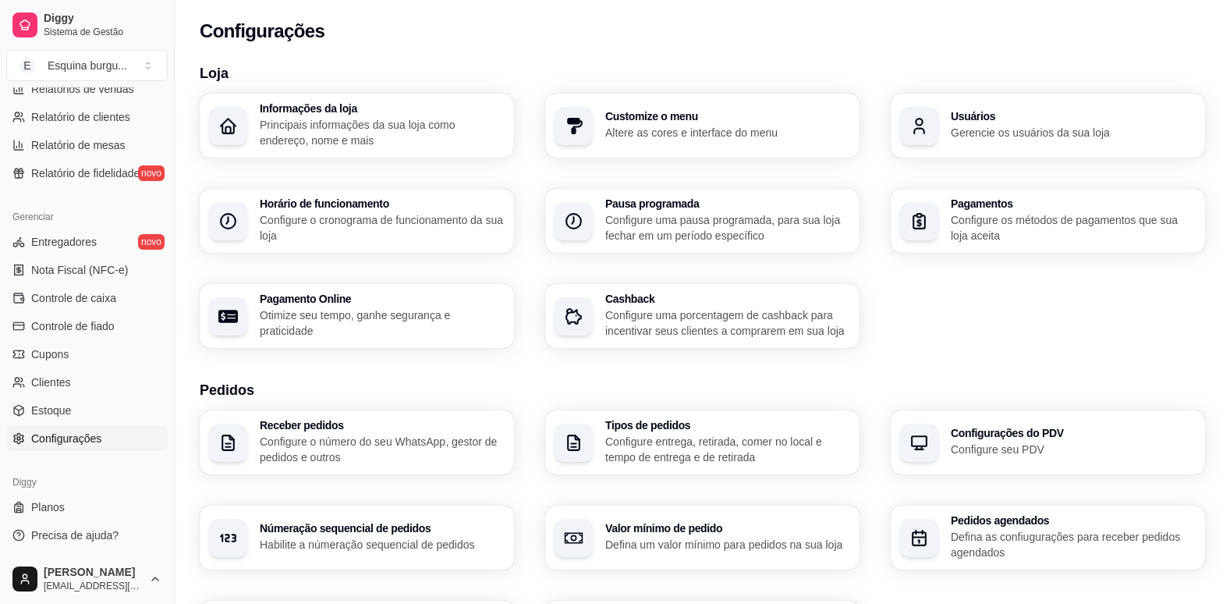
scroll to position [0, 0]
